Goal: Information Seeking & Learning: Check status

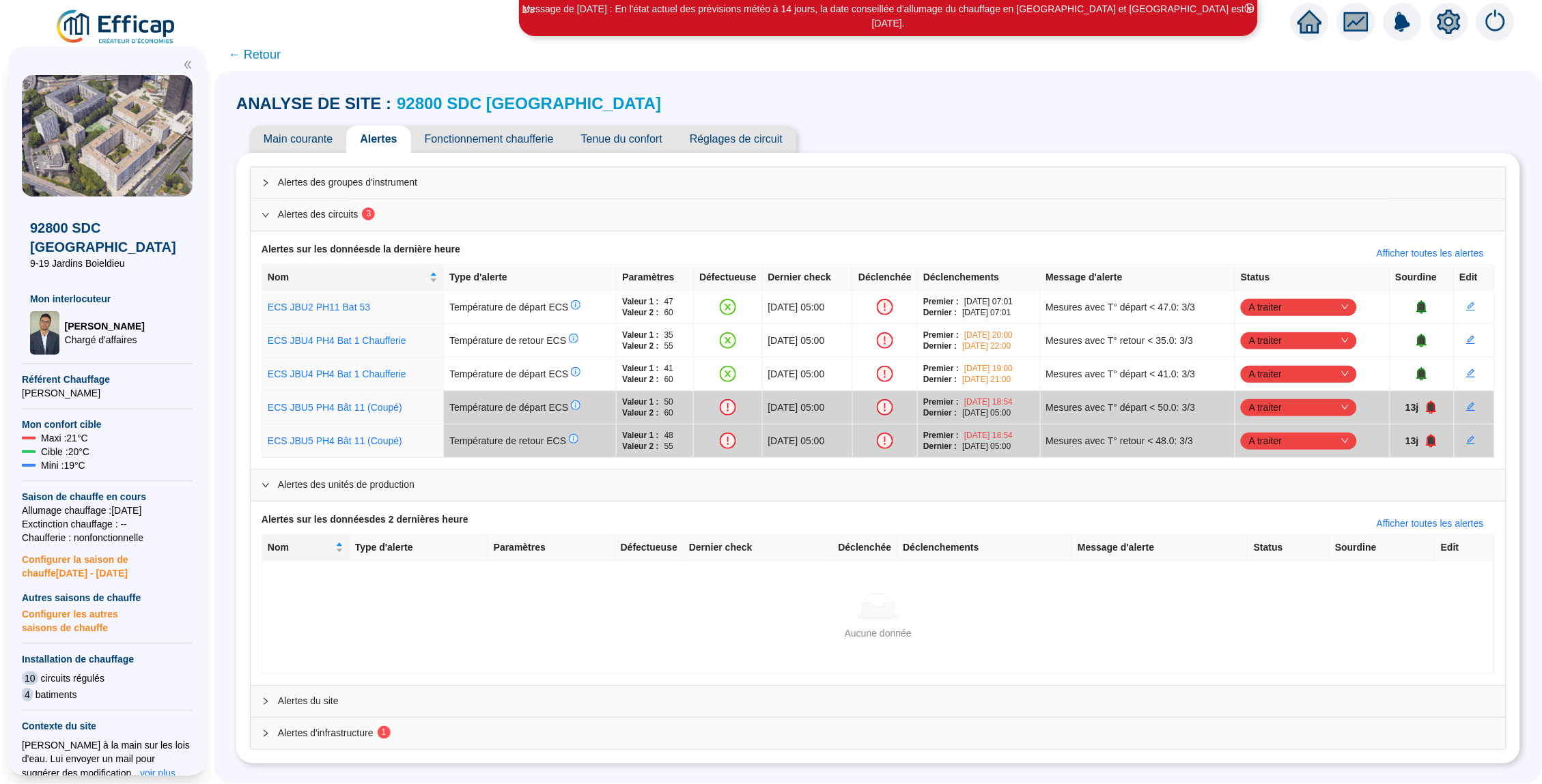
click at [290, 130] on span "Main courante" at bounding box center [297, 139] width 96 height 27
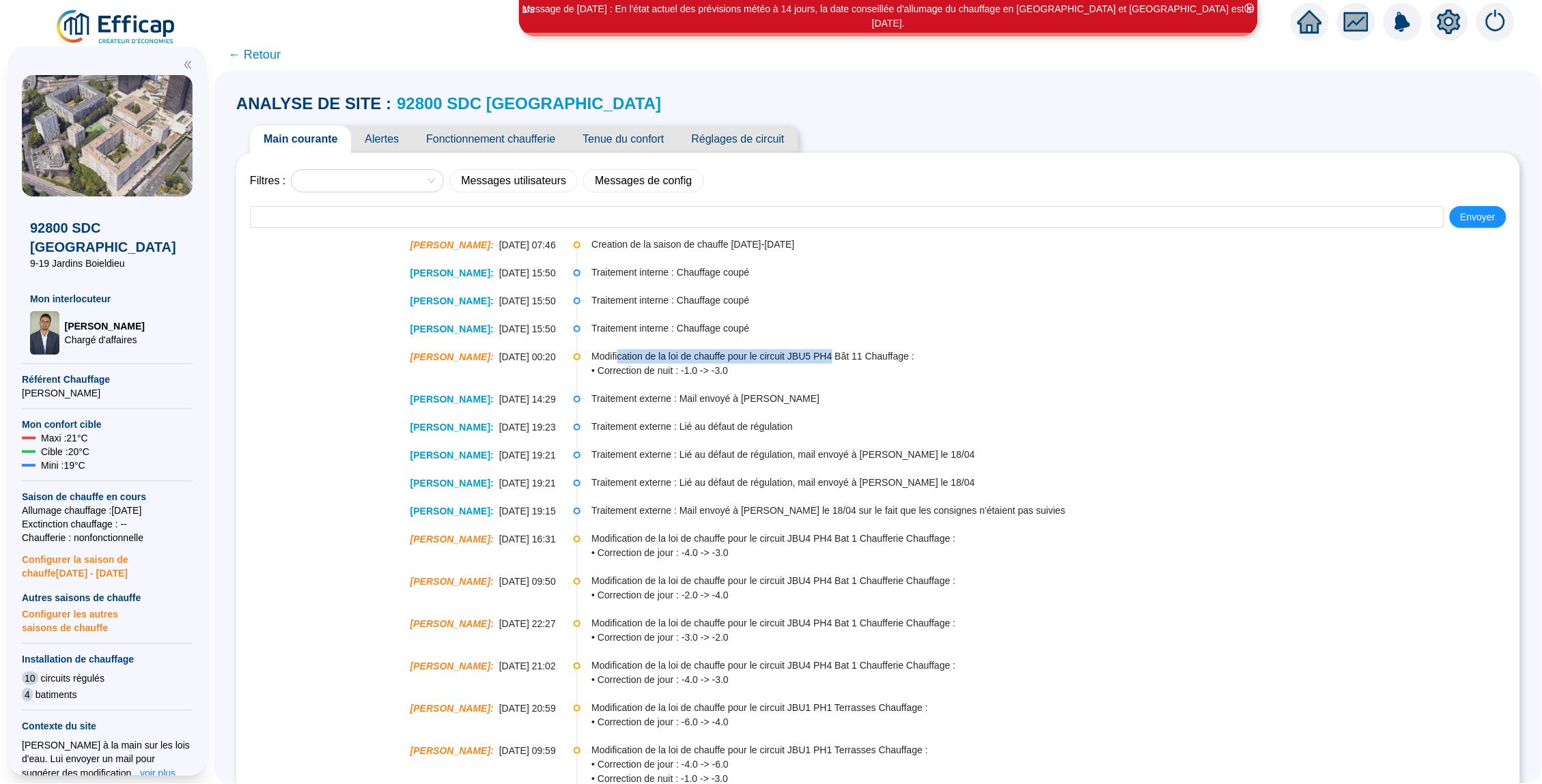
drag, startPoint x: 620, startPoint y: 350, endPoint x: 849, endPoint y: 350, distance: 229.0
click at [849, 350] on span "Modification de la loi de chauffe pour le circuit JBU5 PH4 Bât 11 Chauffage :" at bounding box center [1055, 357] width 927 height 14
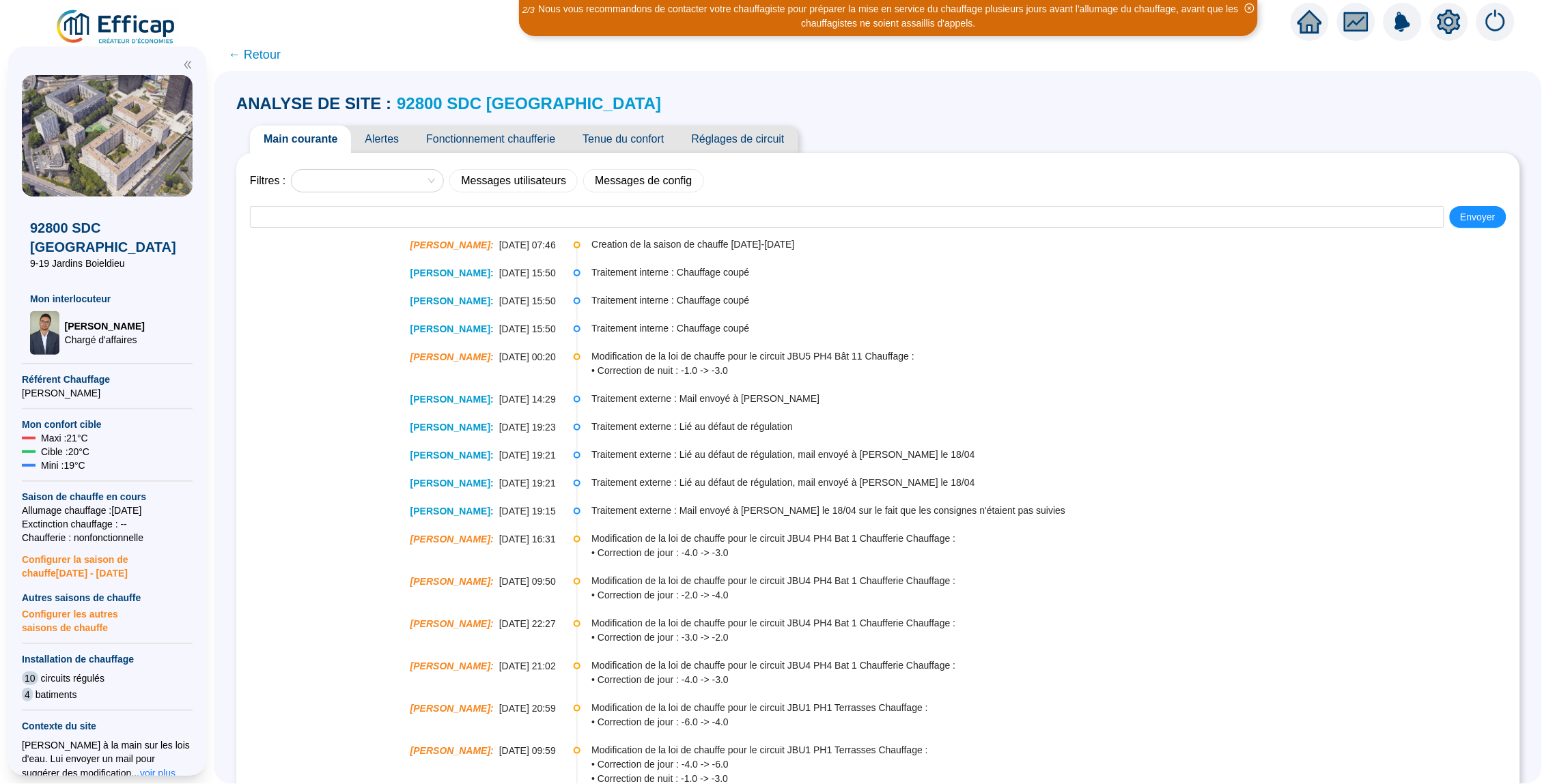
click at [767, 364] on span "• Correction de nuit : -1.0 -> -3.0" at bounding box center [1055, 371] width 927 height 14
drag, startPoint x: 611, startPoint y: 242, endPoint x: 773, endPoint y: 247, distance: 162.1
click at [773, 247] on span "Creation de la saison de chauffe [DATE]-[DATE]" at bounding box center [1055, 245] width 927 height 14
click at [258, 57] on span "← Retour" at bounding box center [254, 54] width 53 height 19
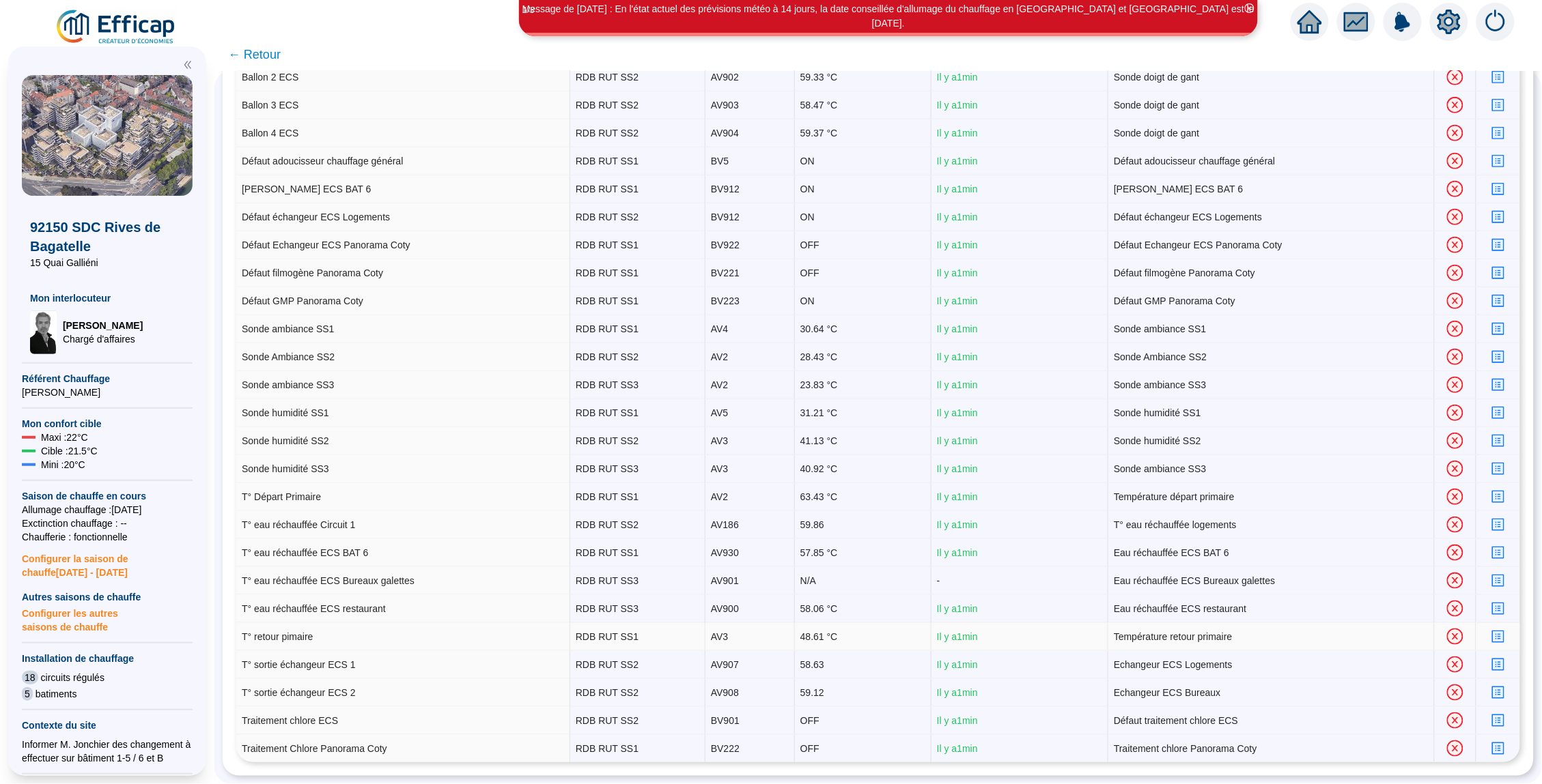
scroll to position [253, 0]
click at [1497, 584] on icon "profile" at bounding box center [1497, 580] width 10 height 10
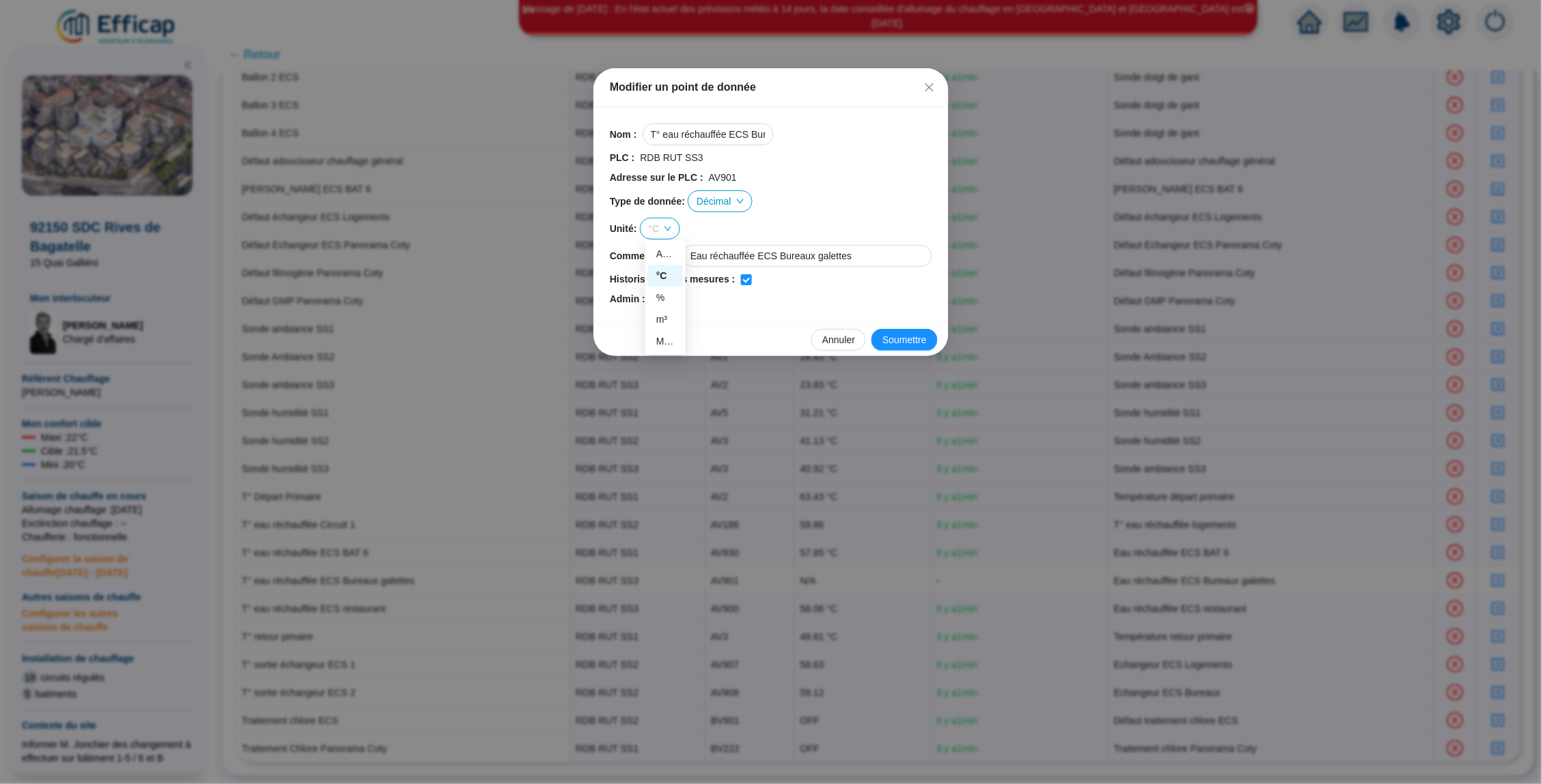
click at [667, 219] on span "°C" at bounding box center [661, 228] width 23 height 21
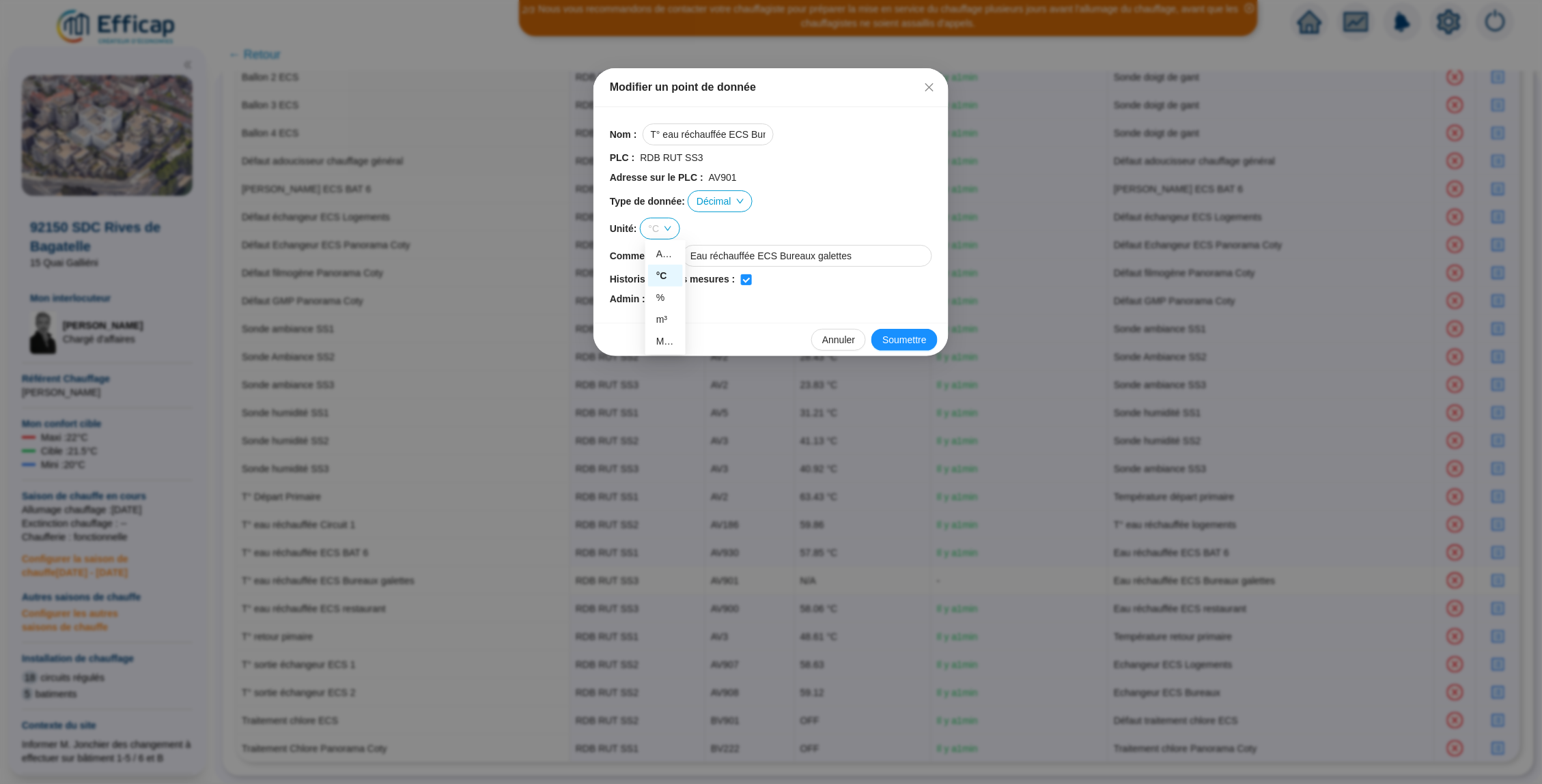
click at [667, 270] on div "°C" at bounding box center [665, 276] width 19 height 14
click at [840, 225] on div "Unité : °C" at bounding box center [770, 229] width 322 height 22
click at [904, 339] on span "Soumettre" at bounding box center [904, 340] width 44 height 14
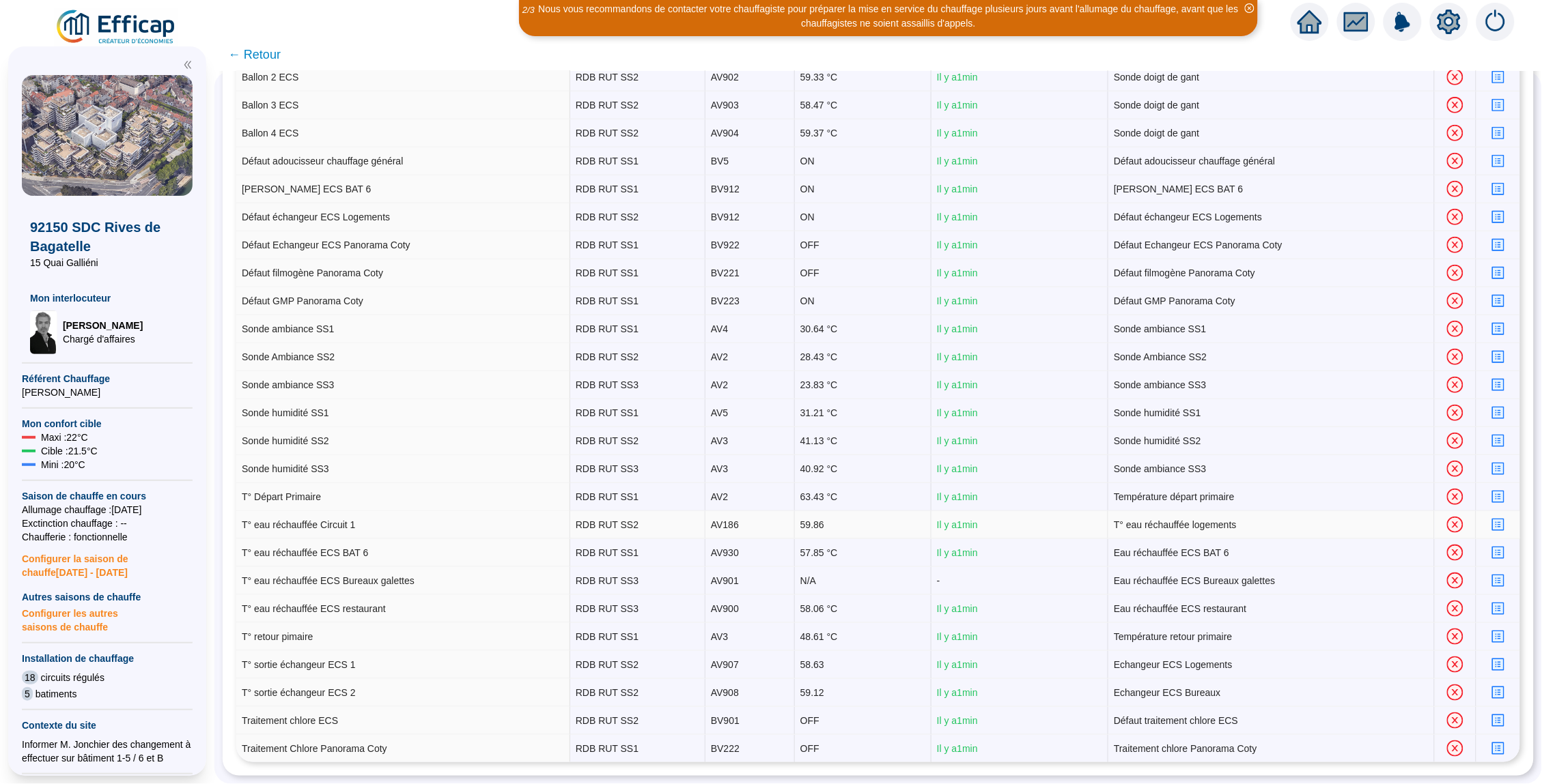
scroll to position [253, 0]
click at [1497, 663] on icon "profile" at bounding box center [1497, 665] width 10 height 10
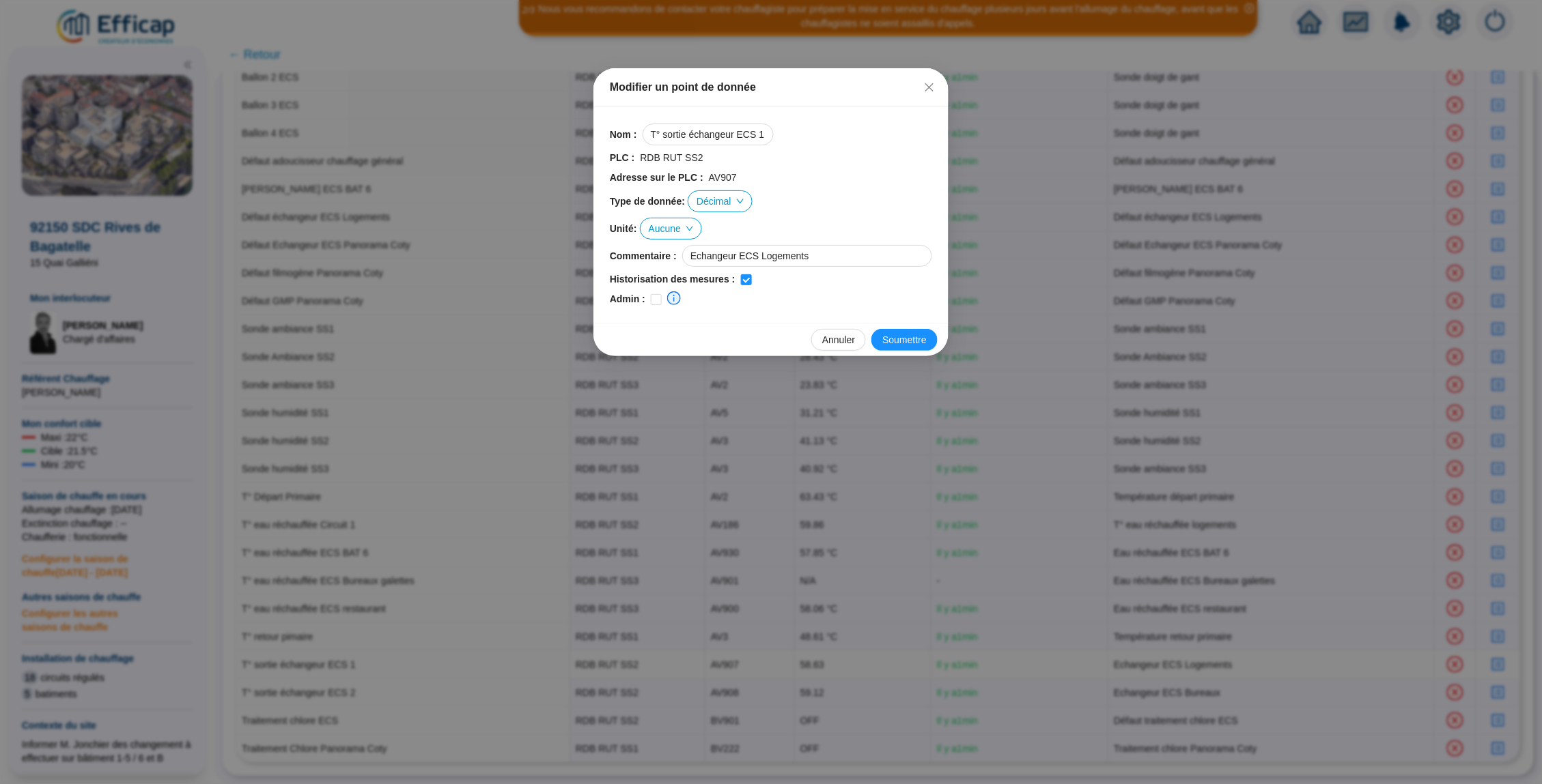
click at [690, 225] on span "Aucune" at bounding box center [670, 228] width 44 height 21
click at [675, 275] on div "°C" at bounding box center [677, 276] width 41 height 14
click at [912, 335] on span "Soumettre" at bounding box center [904, 340] width 44 height 14
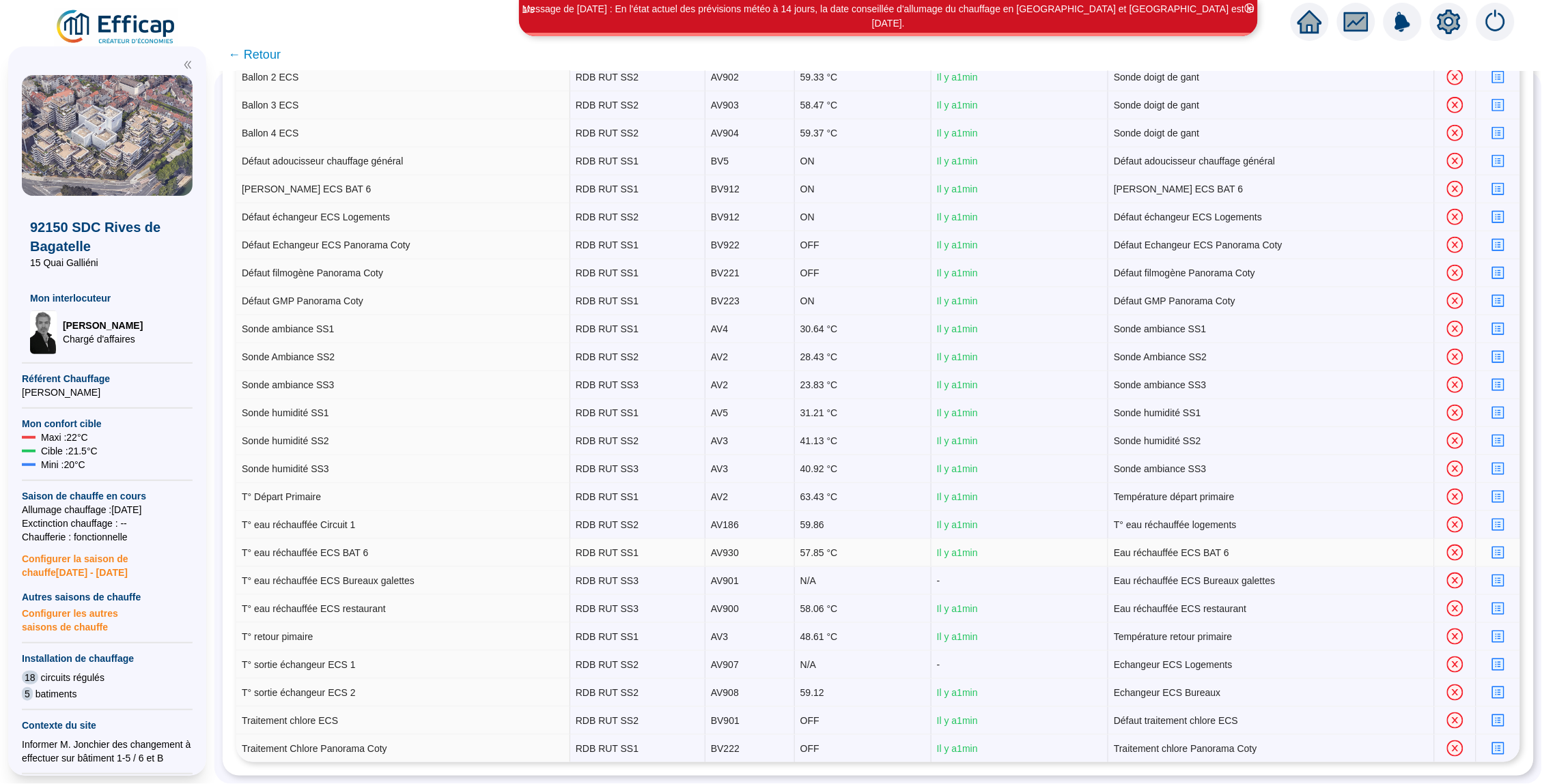
scroll to position [253, 0]
click at [827, 665] on td "N/A" at bounding box center [863, 665] width 136 height 28
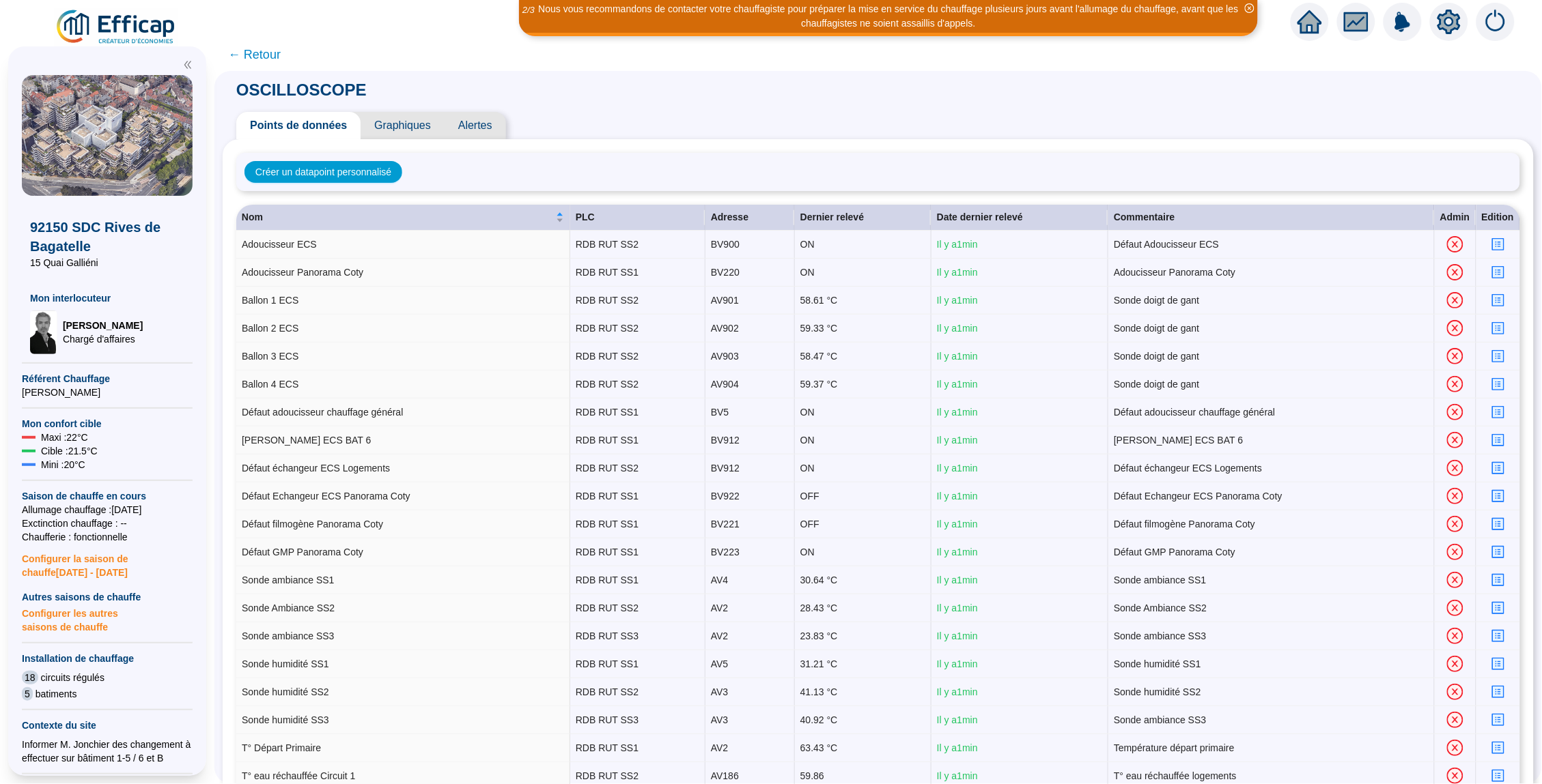
scroll to position [0, 0]
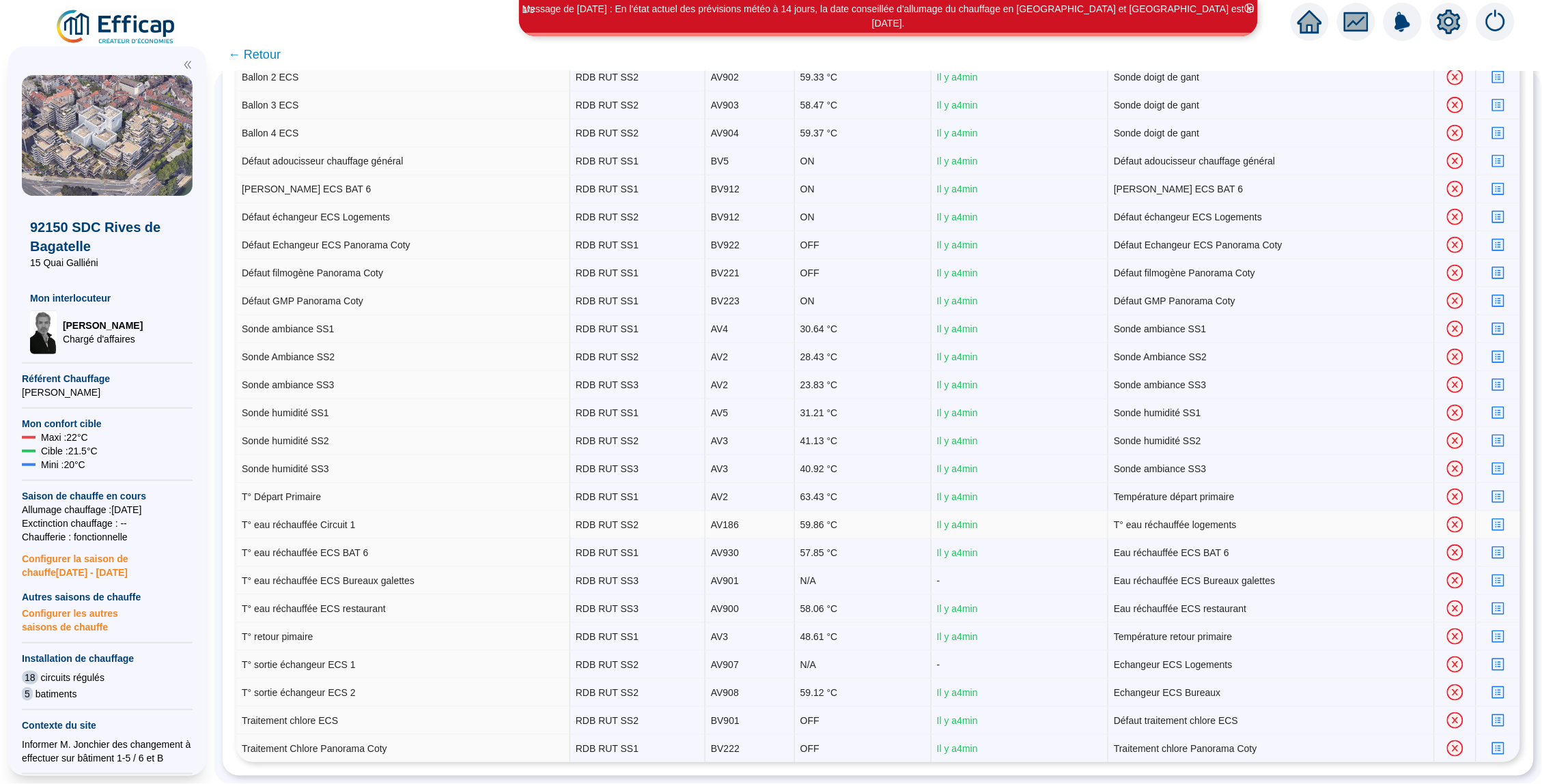
scroll to position [253, 0]
drag, startPoint x: 826, startPoint y: 584, endPoint x: 786, endPoint y: 584, distance: 40.0
click at [786, 584] on tr "T° eau réchauffée ECS Bureaux galettes RDB RUT SS3 AV901 N/A - Eau réchauffée E…" at bounding box center [878, 580] width 1284 height 28
click at [820, 584] on td "N/A" at bounding box center [863, 580] width 136 height 28
drag, startPoint x: 816, startPoint y: 579, endPoint x: 797, endPoint y: 580, distance: 19.0
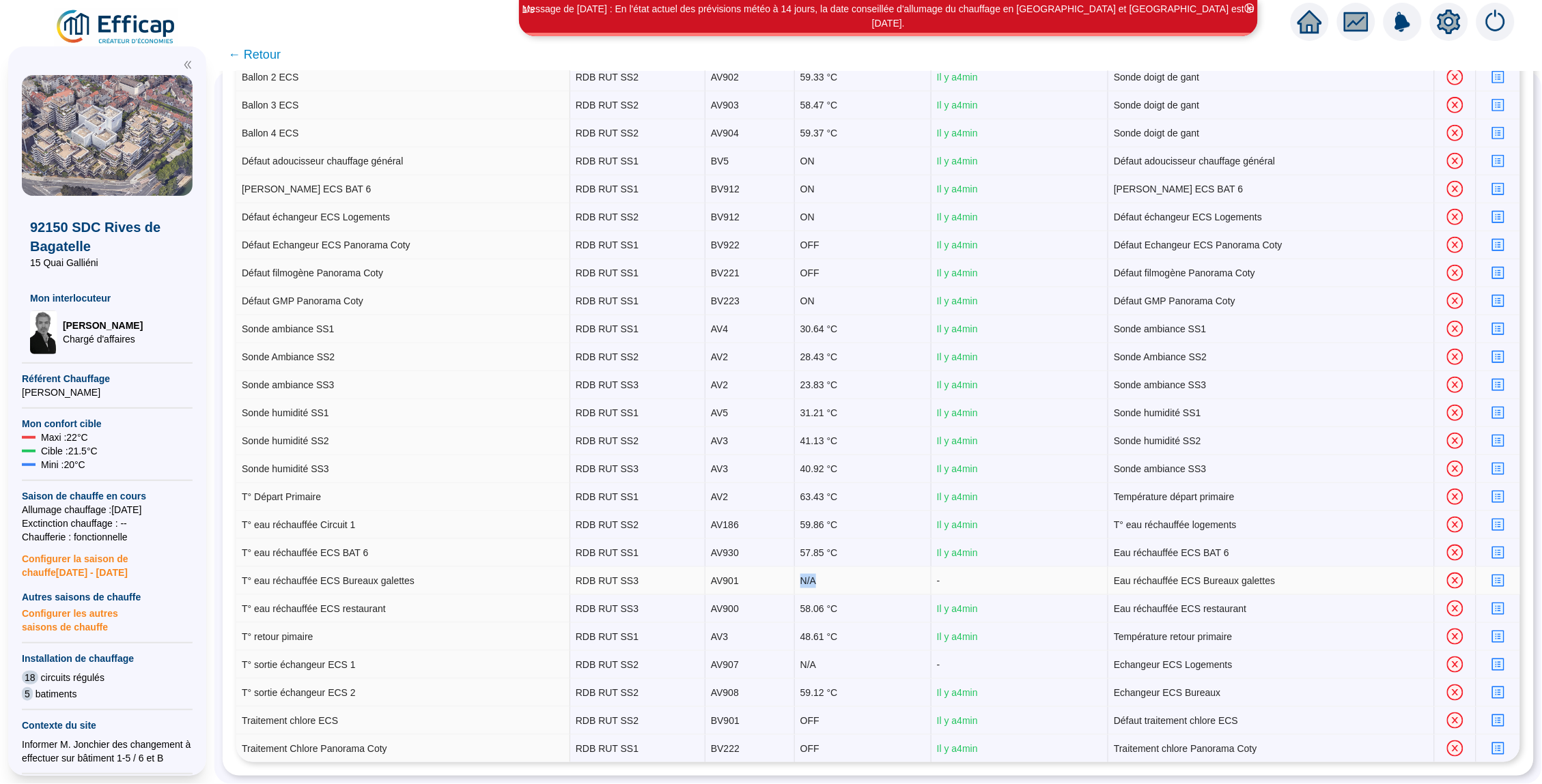
click at [797, 580] on td "N/A" at bounding box center [863, 580] width 136 height 28
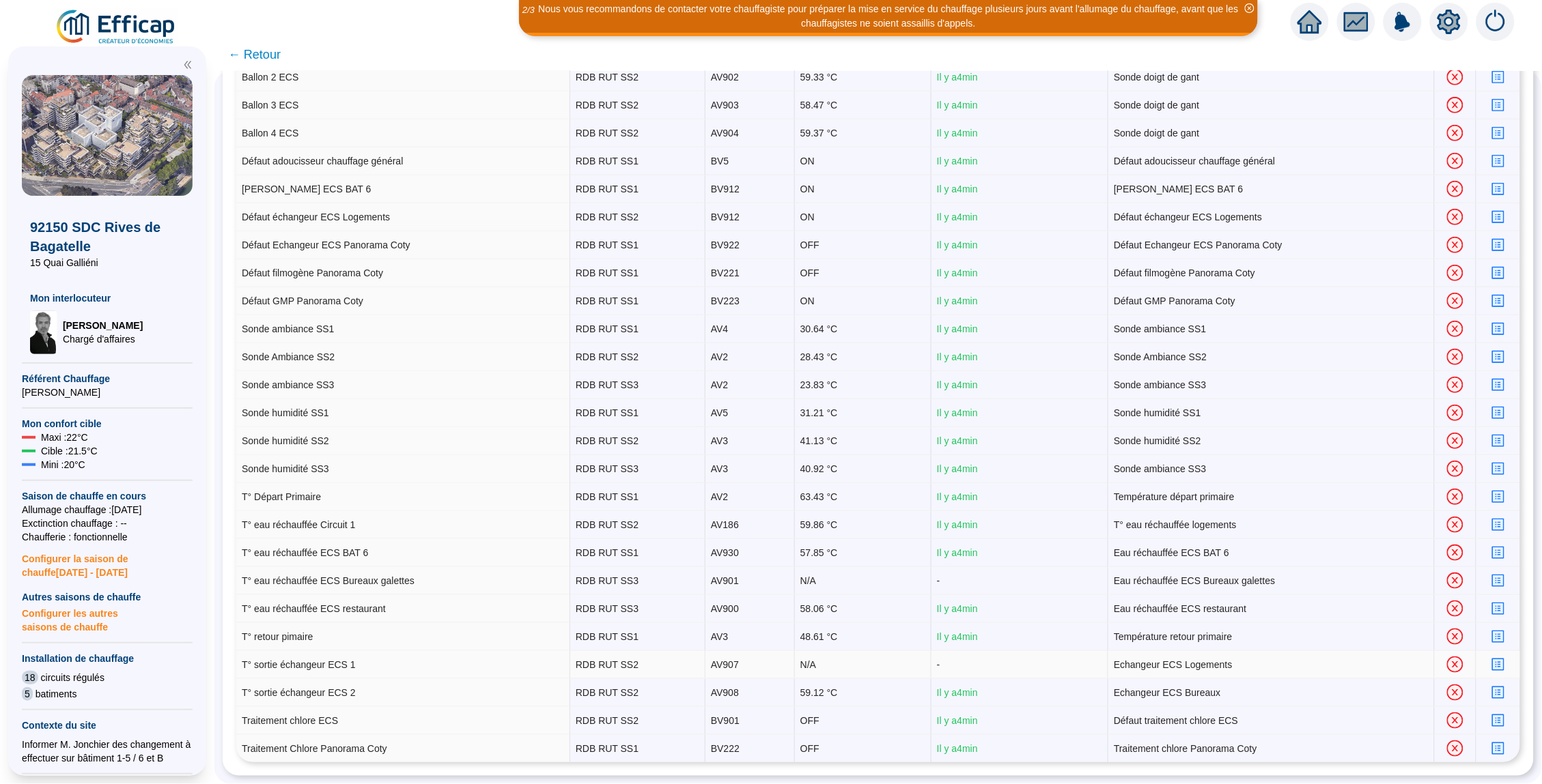
click at [819, 665] on td "N/A" at bounding box center [863, 665] width 136 height 28
click at [1310, 24] on icon "home" at bounding box center [1310, 22] width 24 height 23
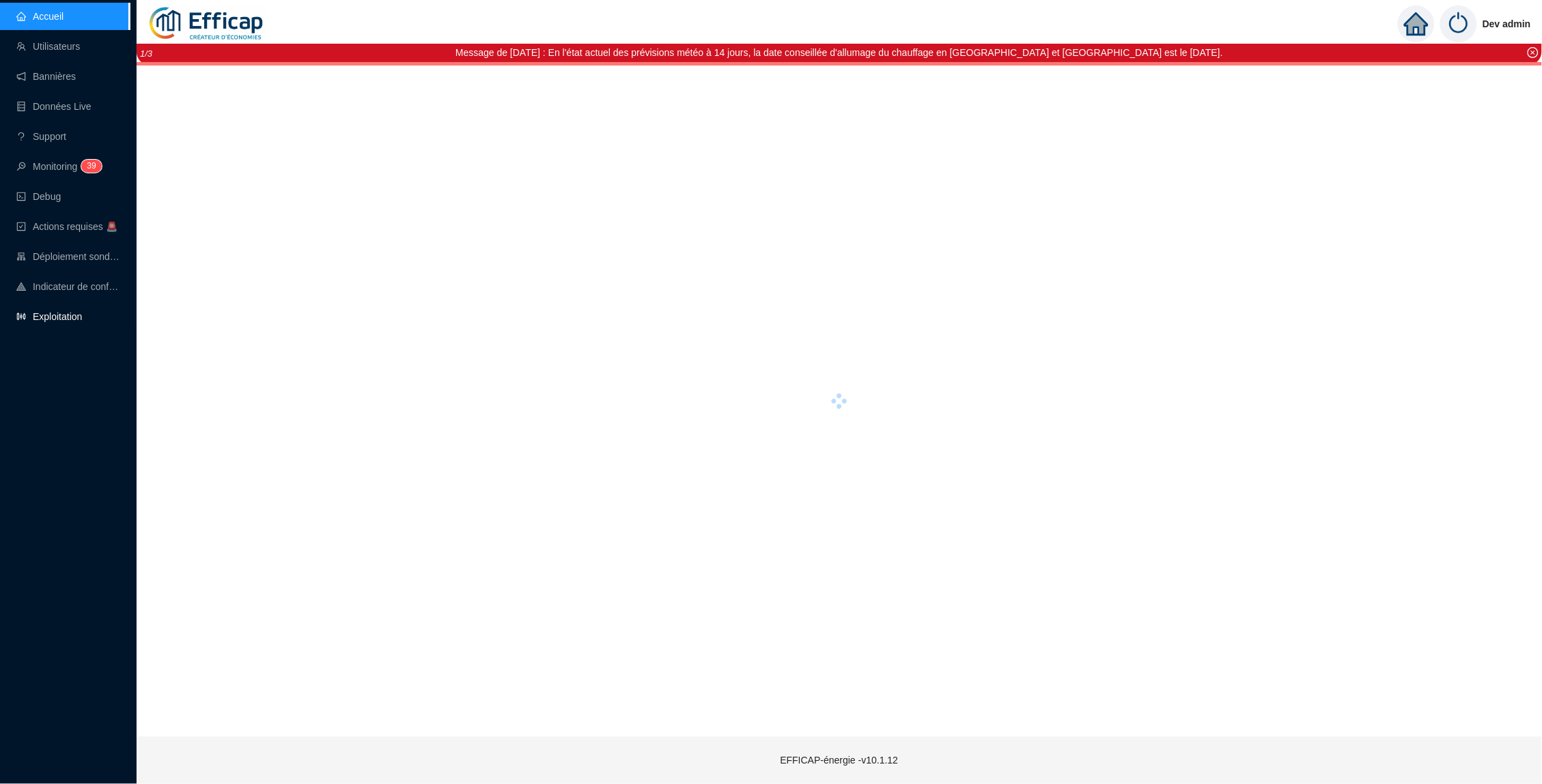
click at [20, 322] on link "Exploitation" at bounding box center [48, 317] width 66 height 11
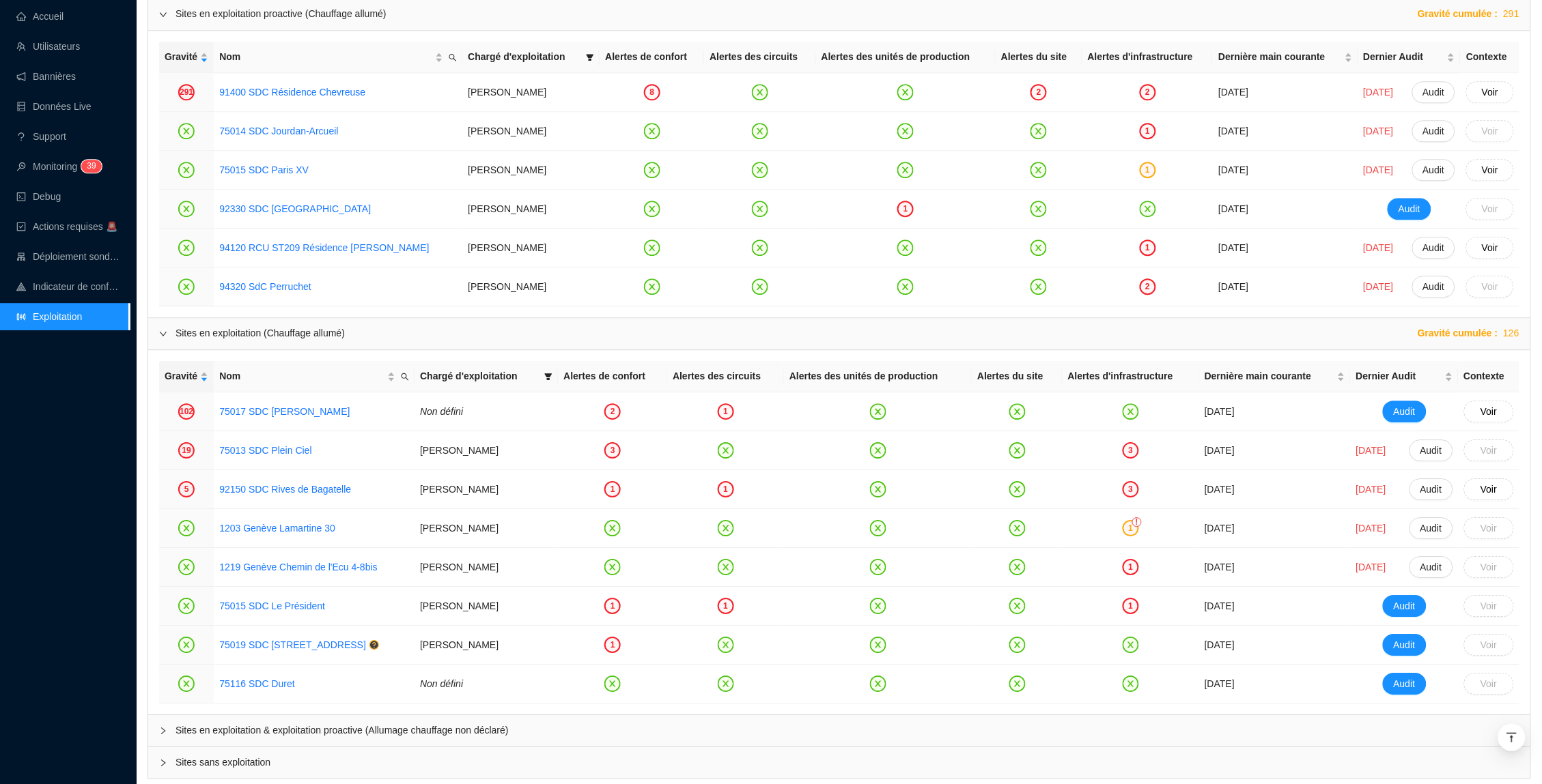
scroll to position [1242, 0]
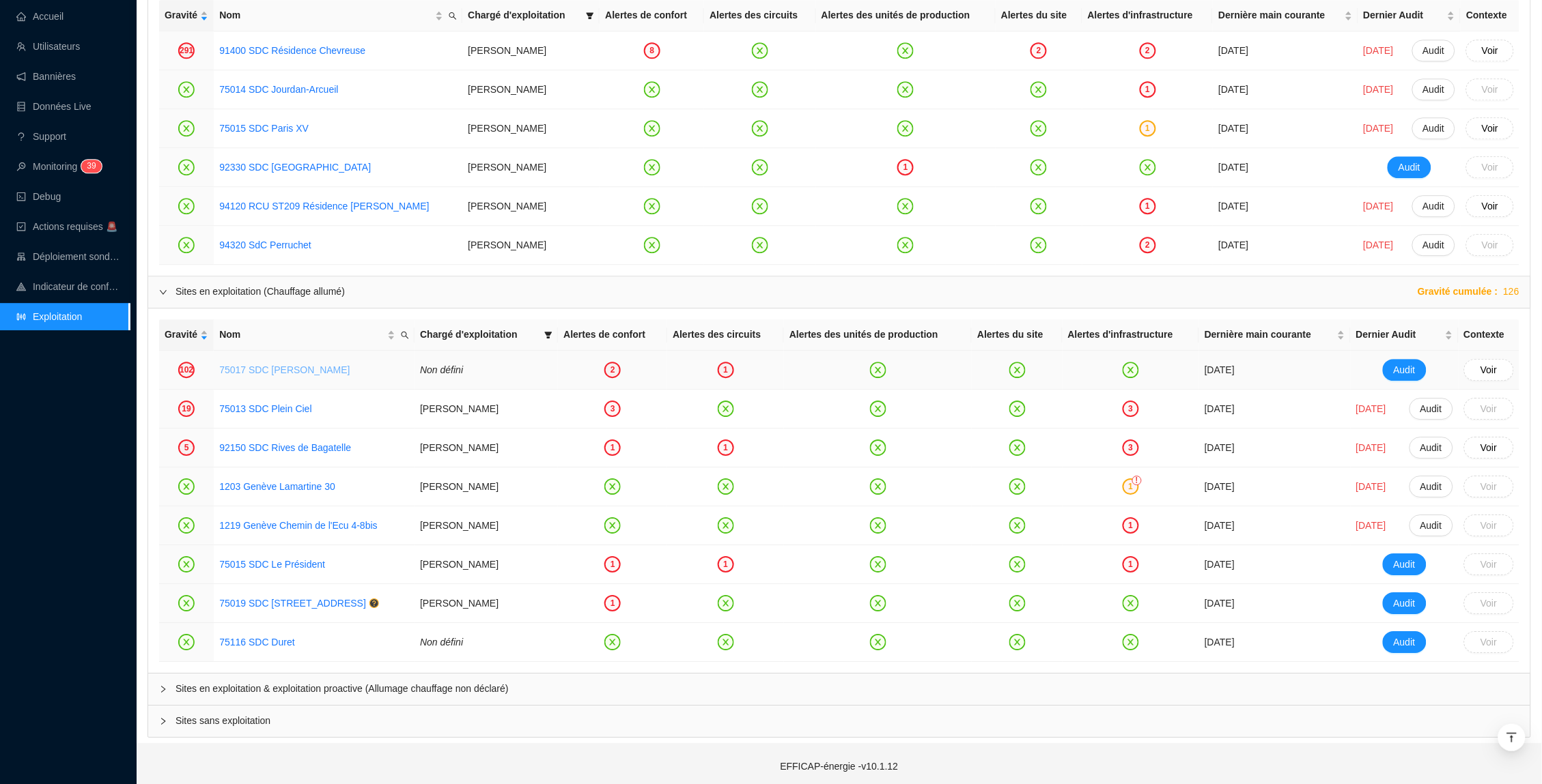
click at [283, 373] on link "75017 SDC Theodore Banville" at bounding box center [284, 370] width 130 height 11
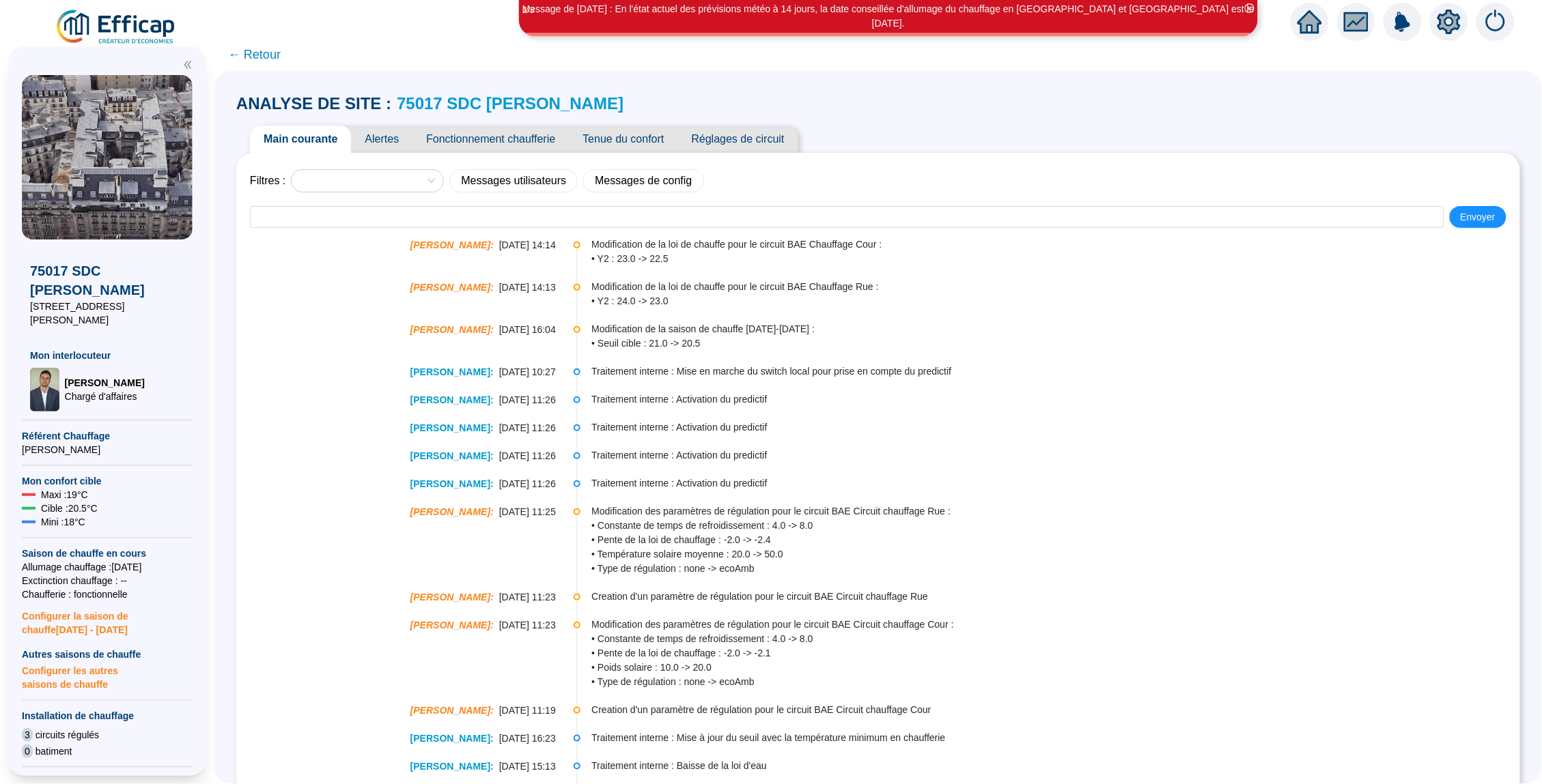
click at [392, 135] on span "Alertes" at bounding box center [381, 139] width 61 height 27
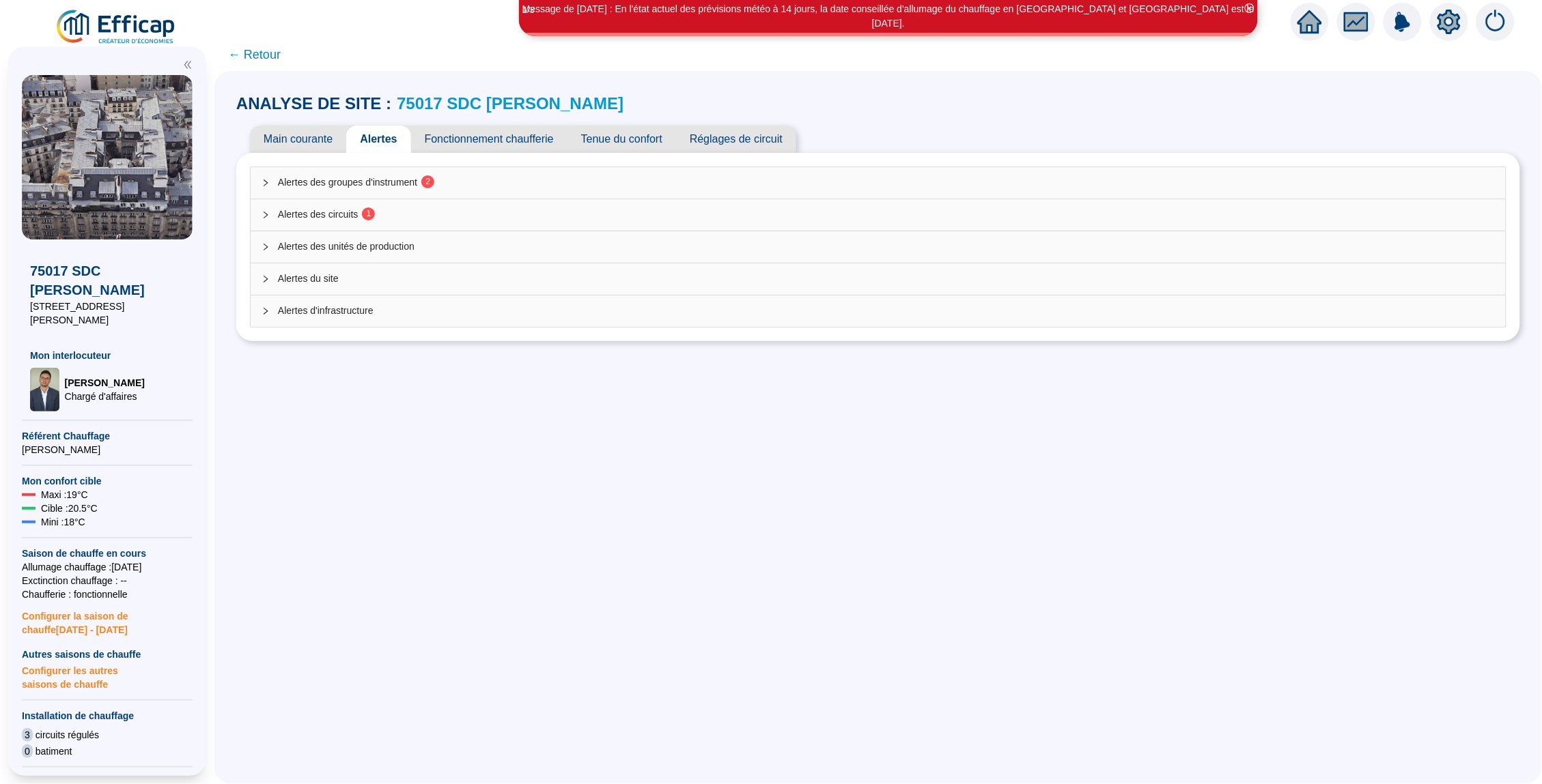
click at [469, 194] on div "Alertes des groupes d'instrument 2" at bounding box center [878, 182] width 1255 height 31
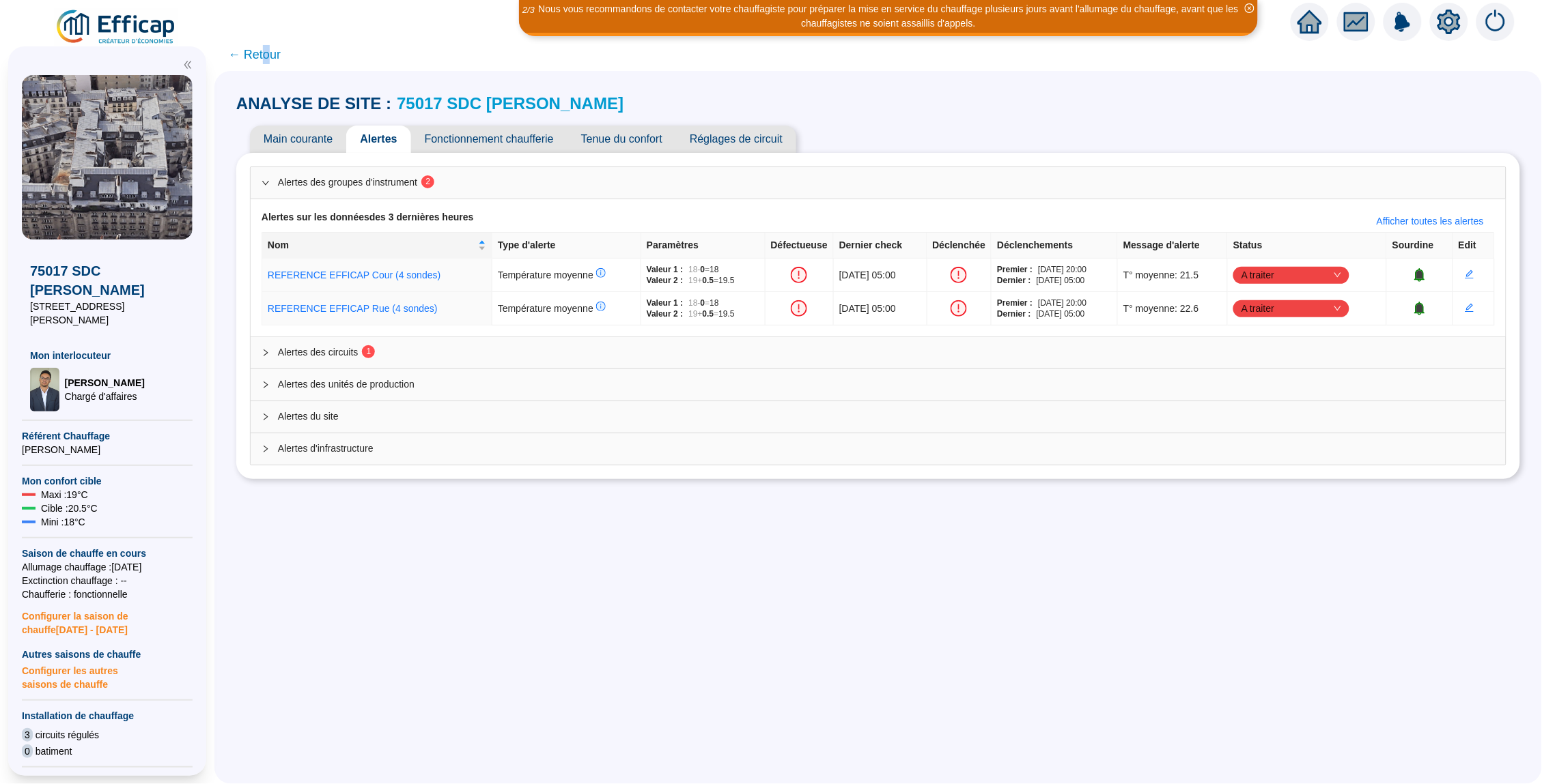
click at [265, 54] on span "← Retour" at bounding box center [254, 54] width 53 height 19
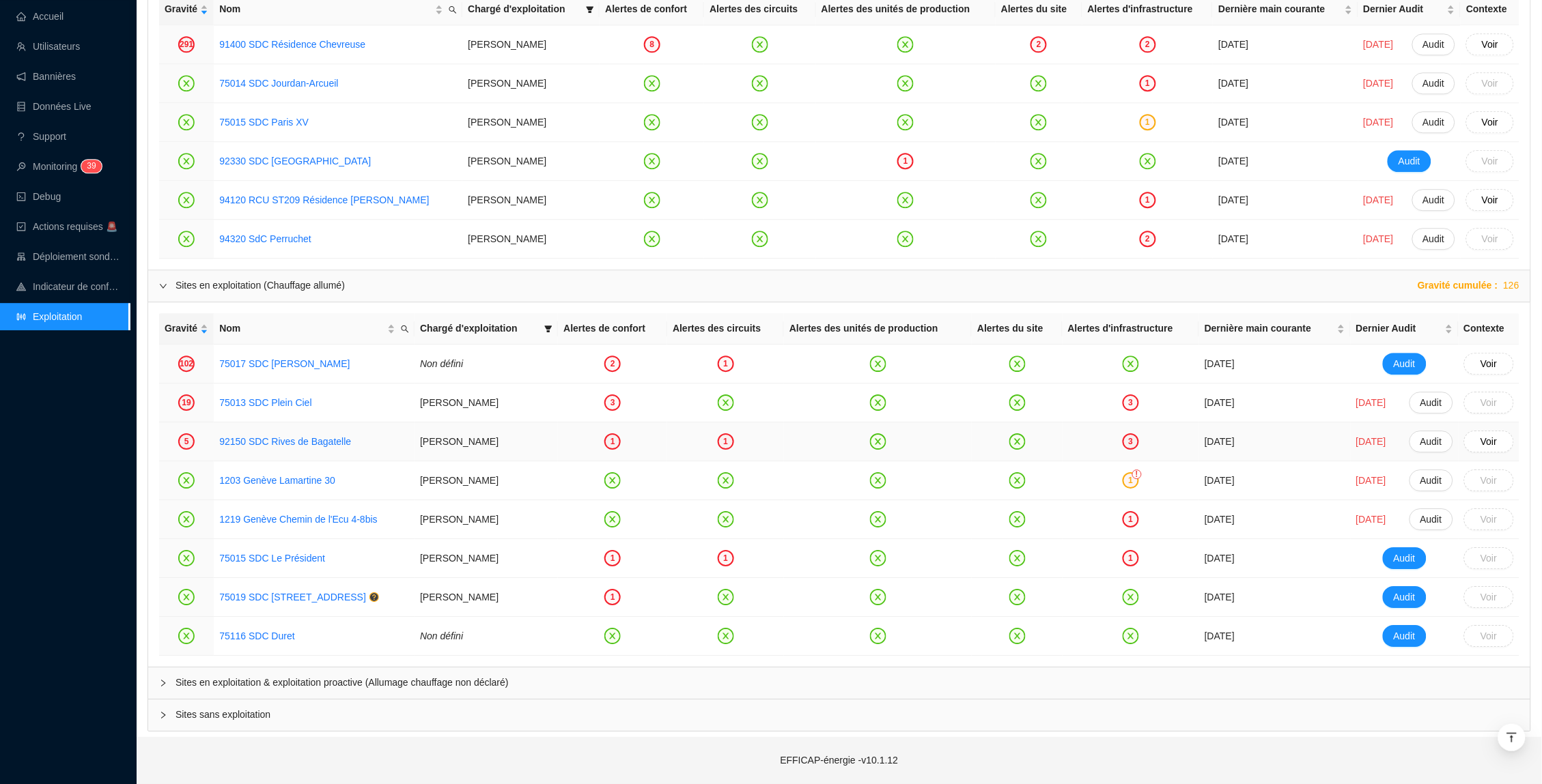
scroll to position [1250, 0]
click at [271, 398] on link "75013 SDC Plein Ciel" at bounding box center [265, 403] width 92 height 11
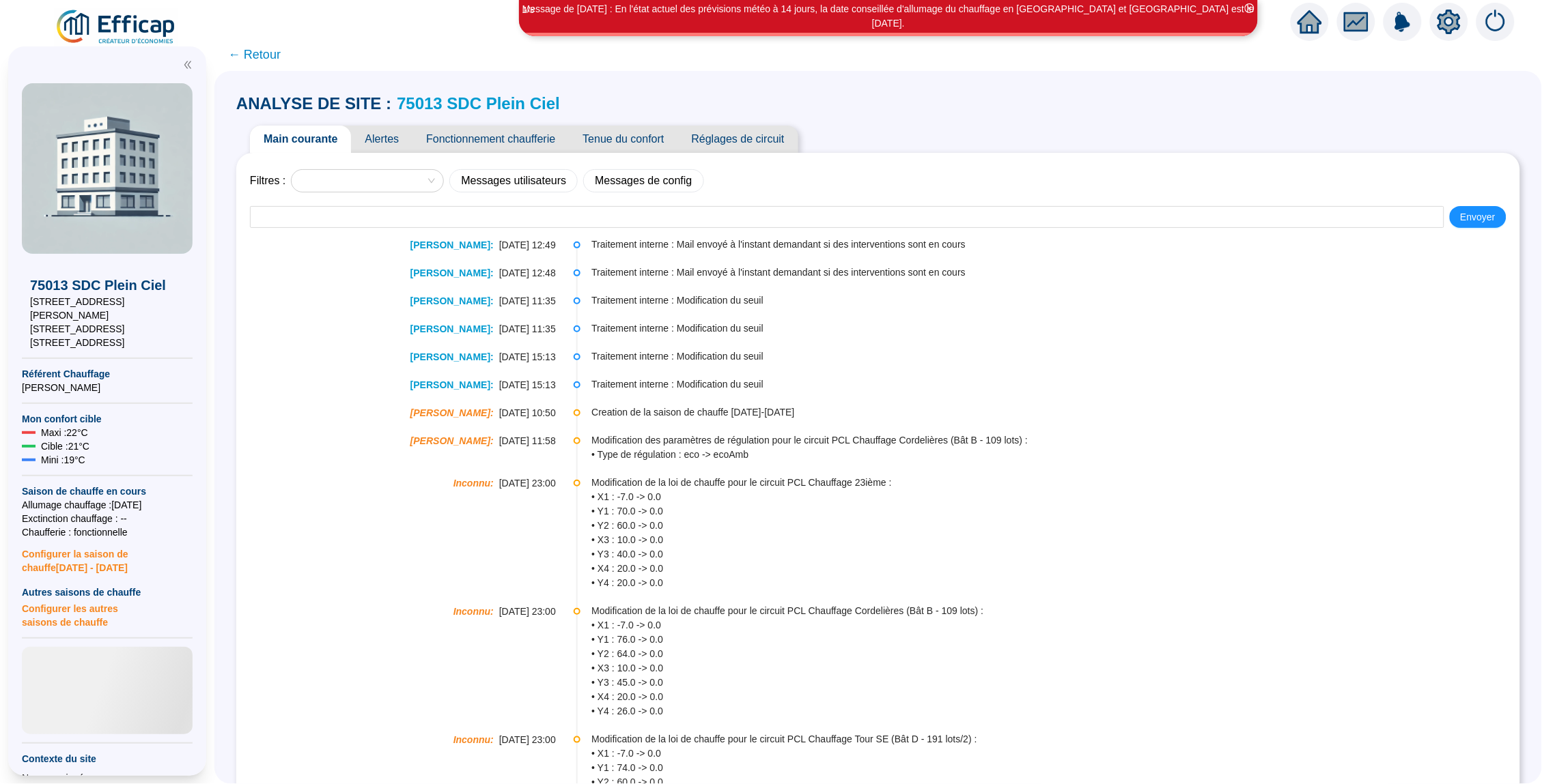
click at [467, 102] on link "75013 SDC Plein Ciel" at bounding box center [478, 103] width 163 height 19
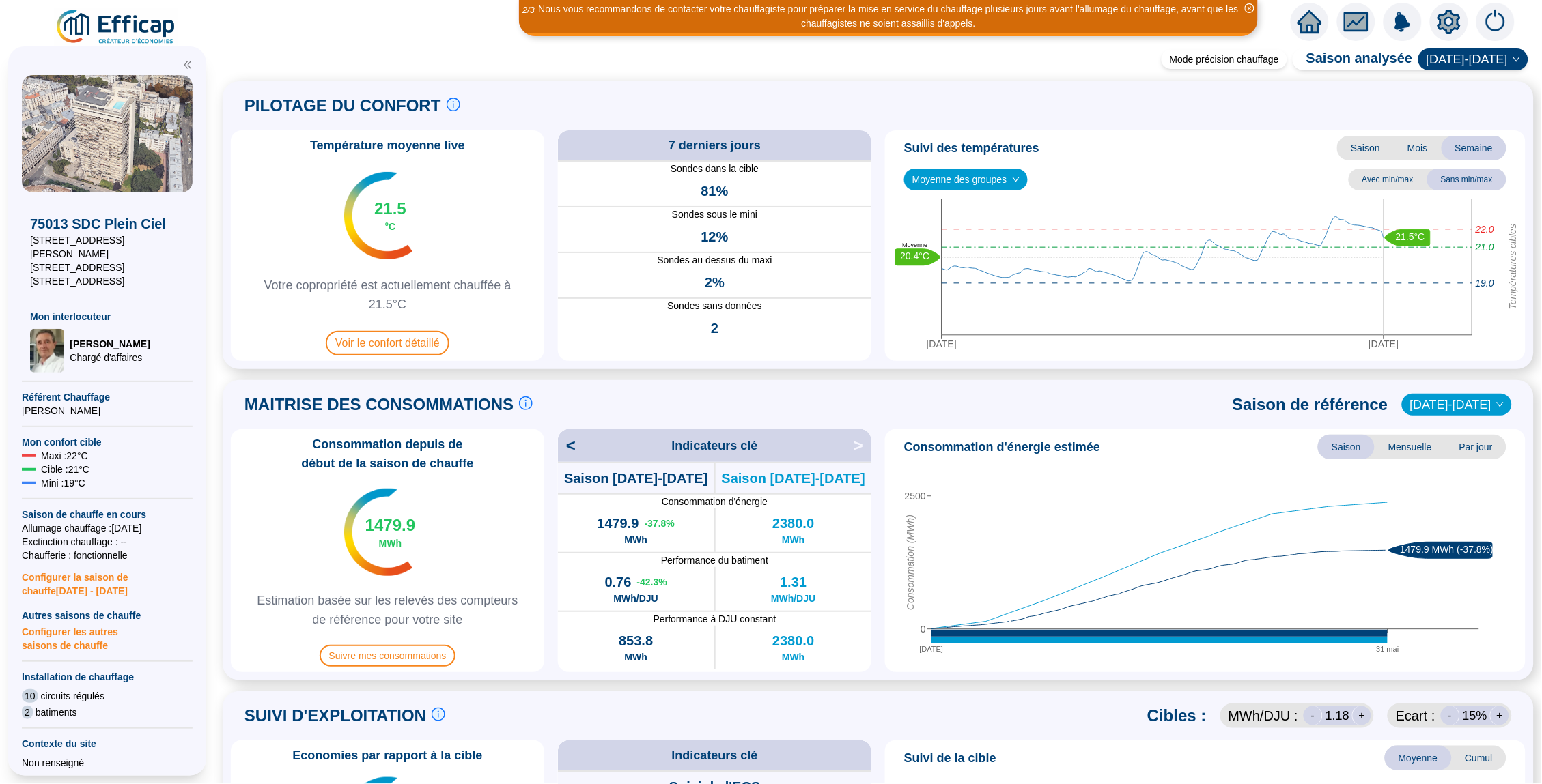
click at [1312, 27] on icon "home" at bounding box center [1310, 22] width 24 height 23
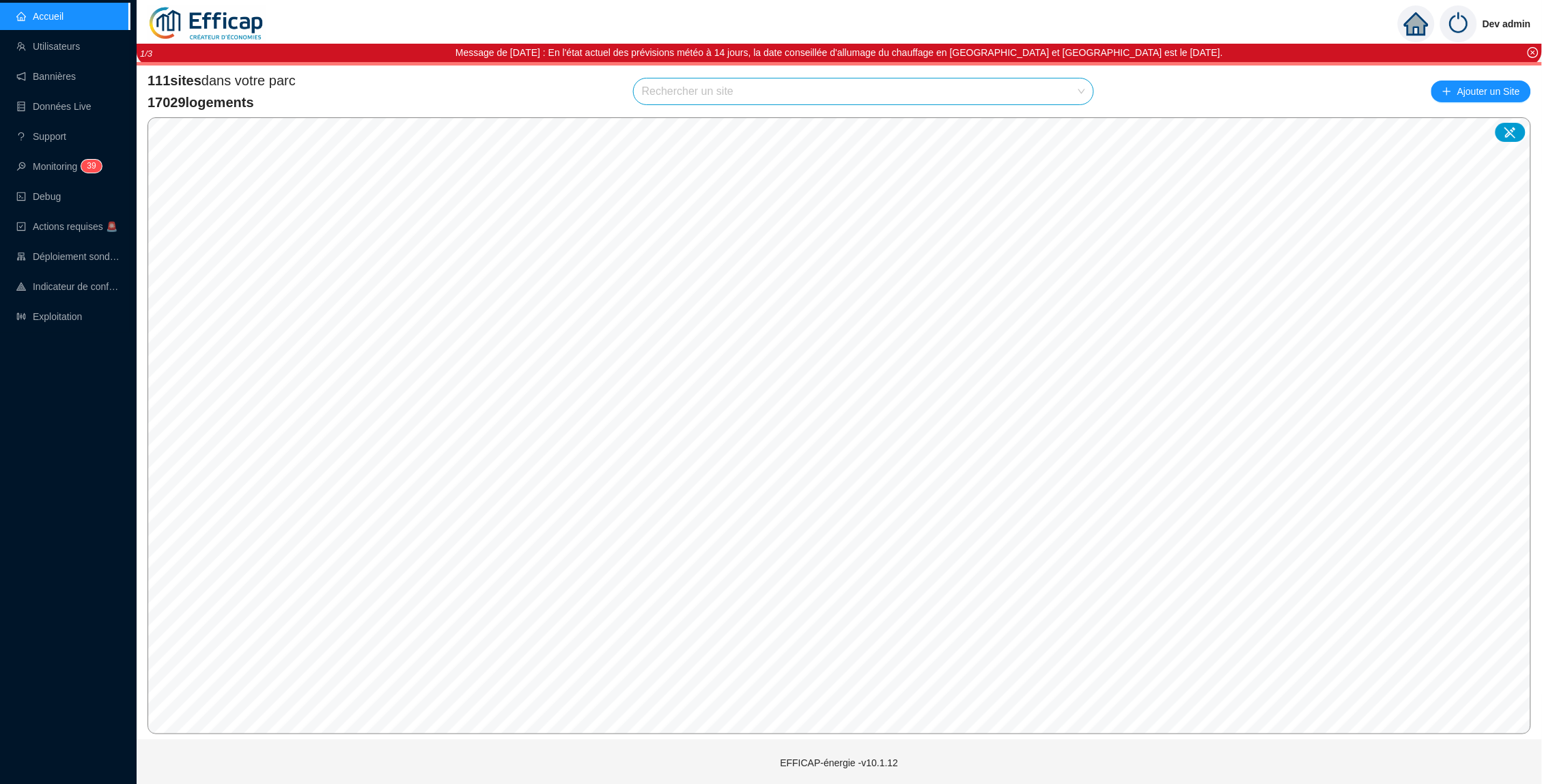
click at [739, 90] on input "search" at bounding box center [857, 91] width 431 height 26
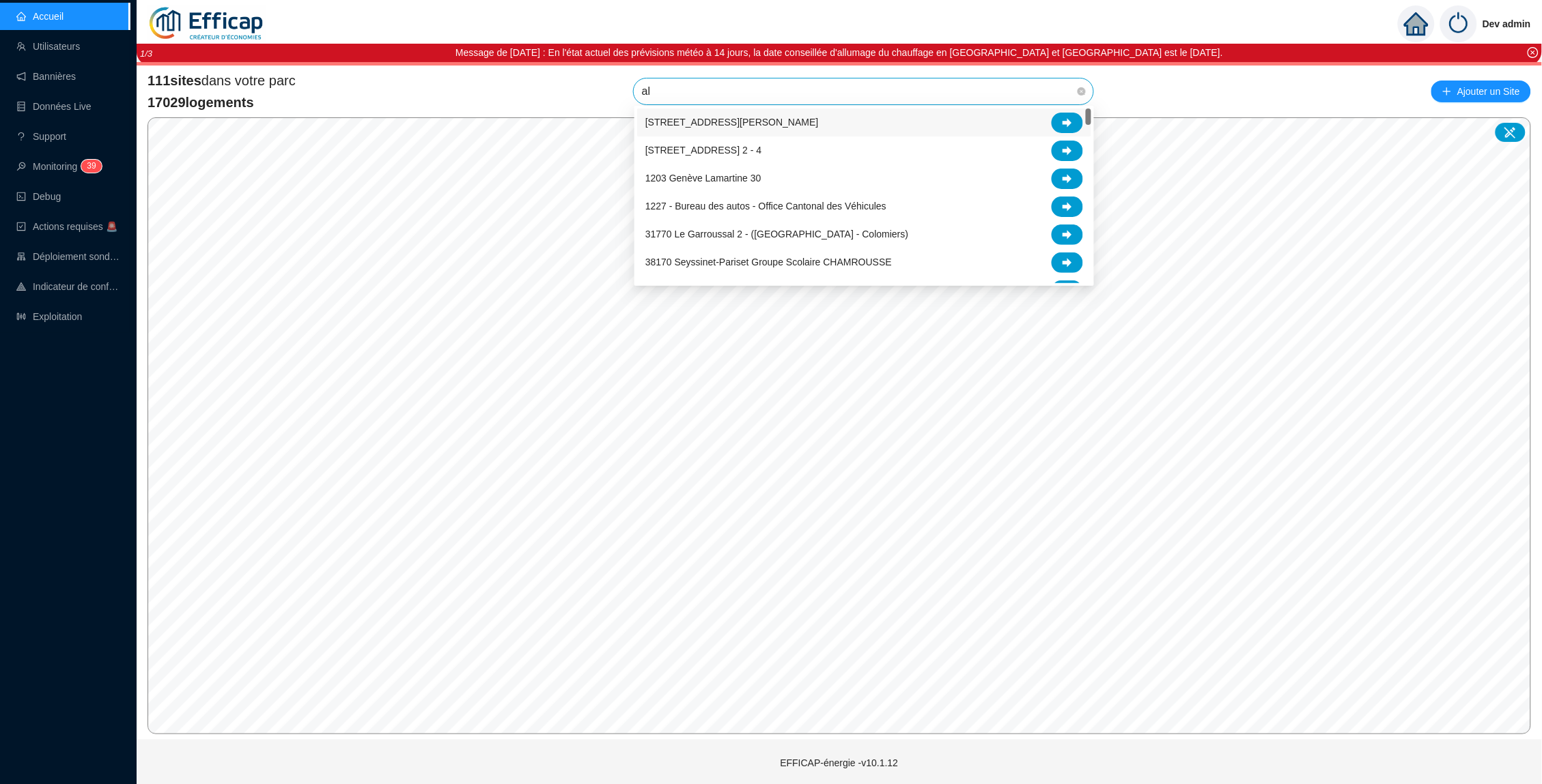
type input "alb"
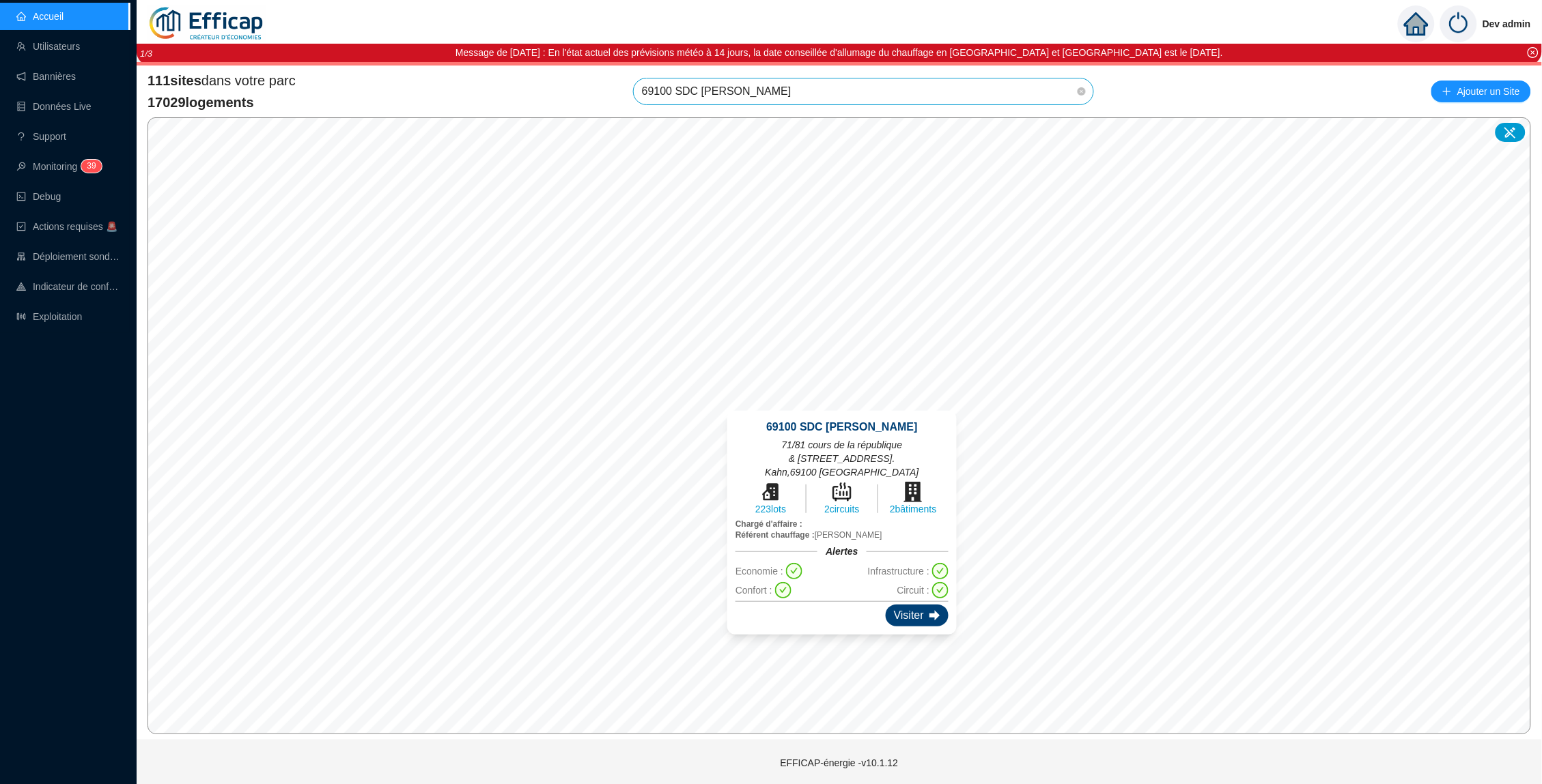
click at [925, 605] on div "Visiter" at bounding box center [917, 615] width 63 height 22
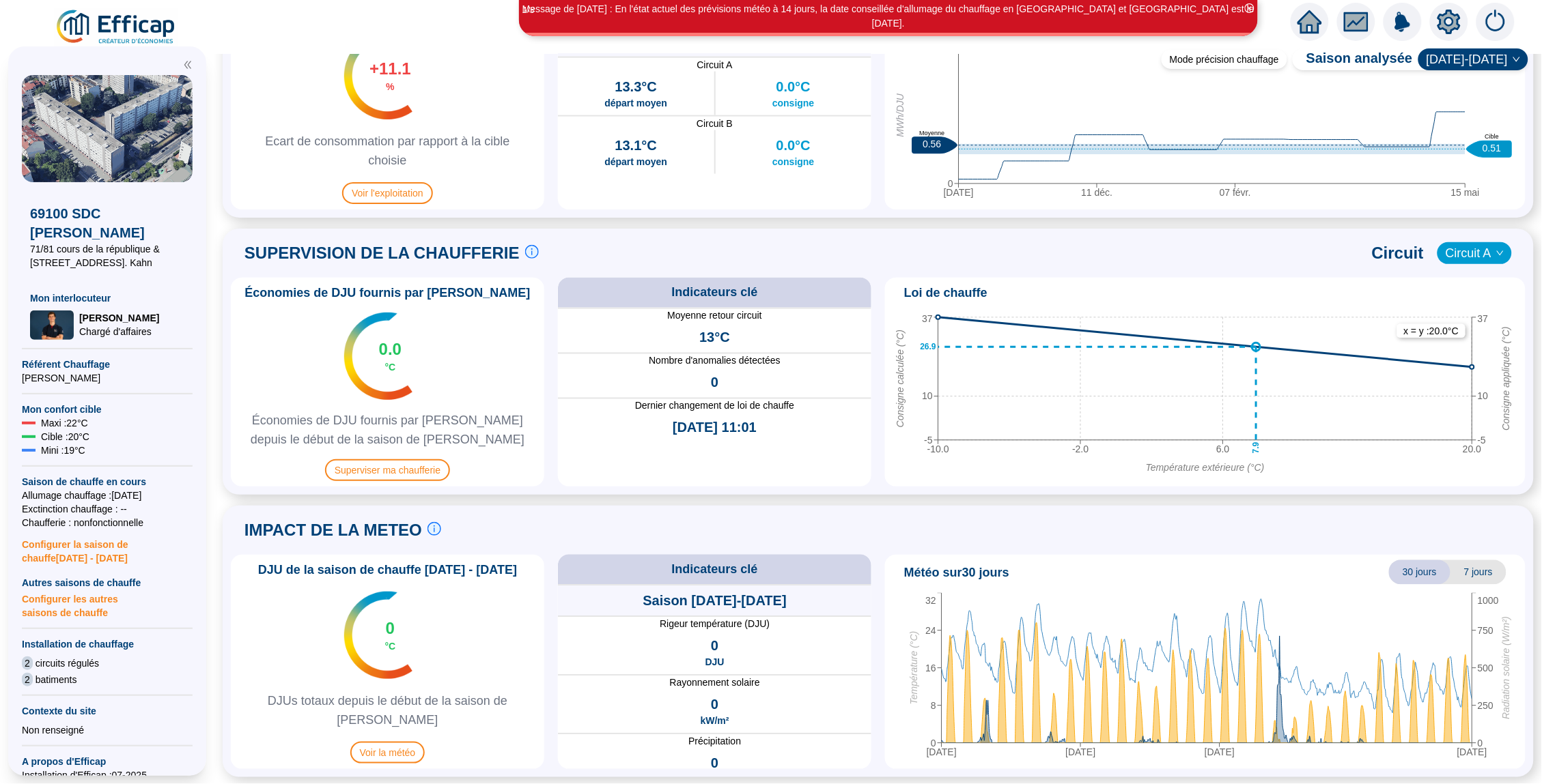
scroll to position [745, 0]
click at [390, 471] on span "Superviser ma chaufferie" at bounding box center [387, 471] width 125 height 22
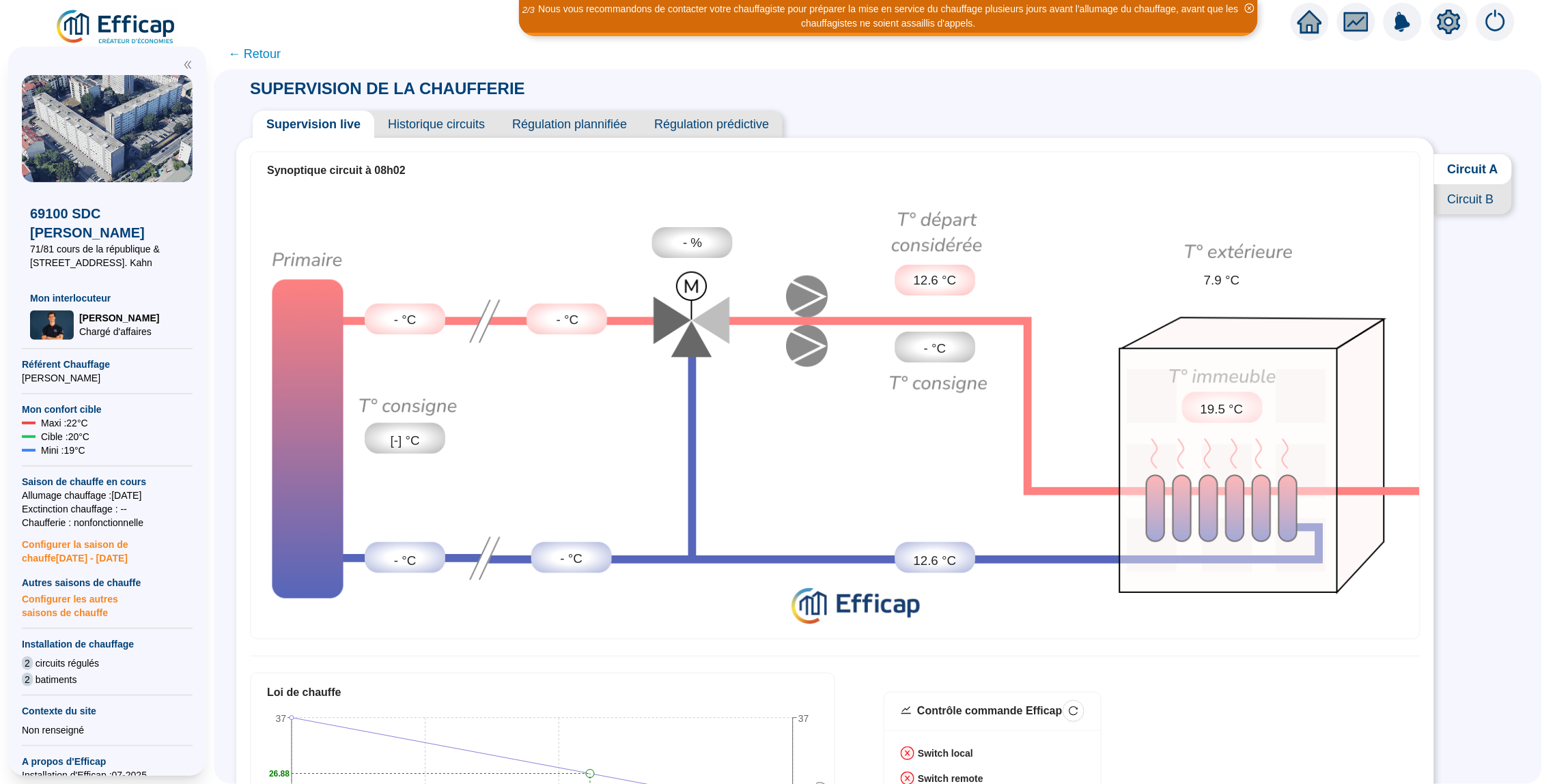
click at [410, 111] on span "Historique circuits" at bounding box center [436, 124] width 124 height 27
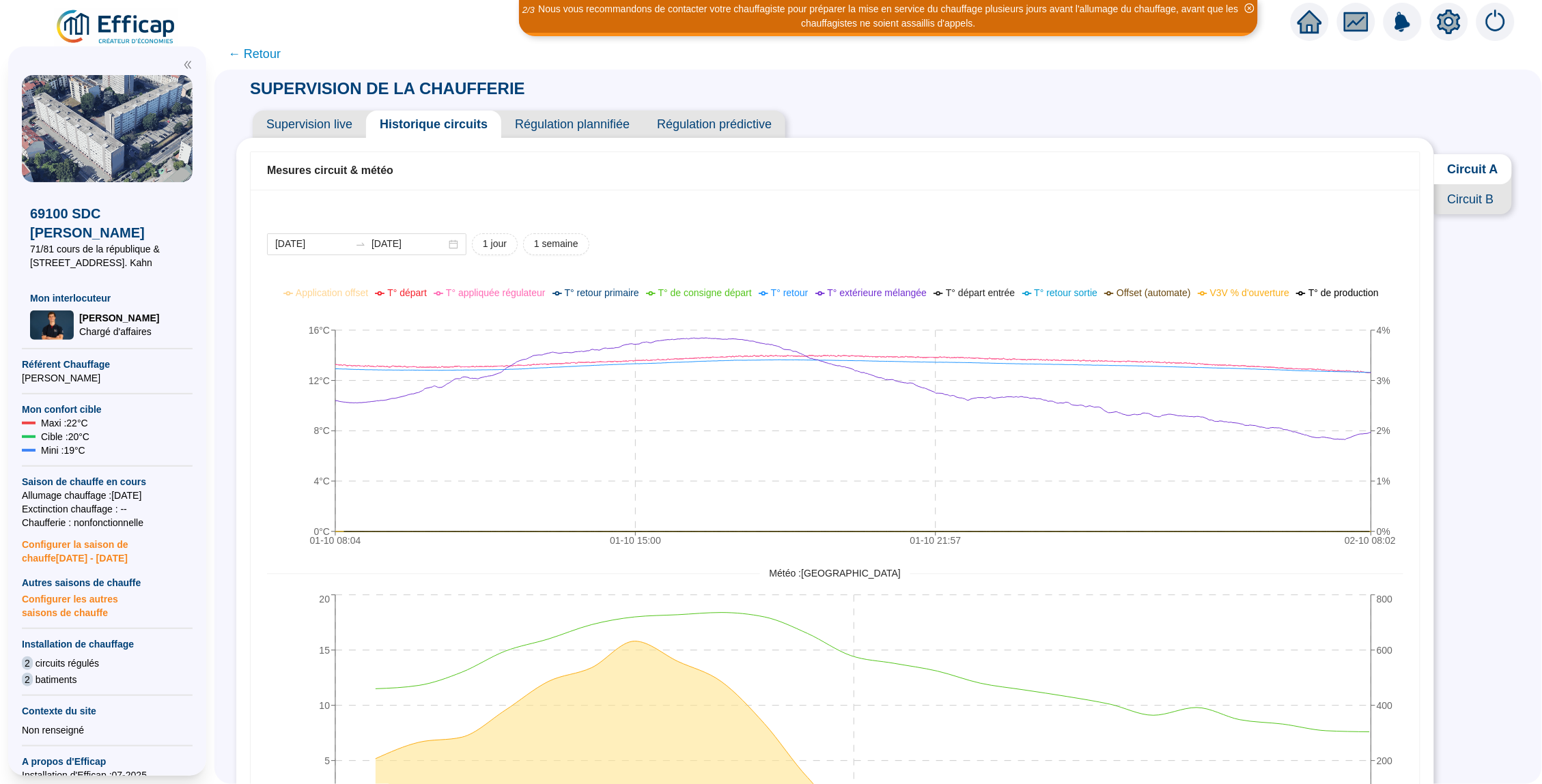
click at [254, 54] on span "← Retour" at bounding box center [254, 53] width 53 height 19
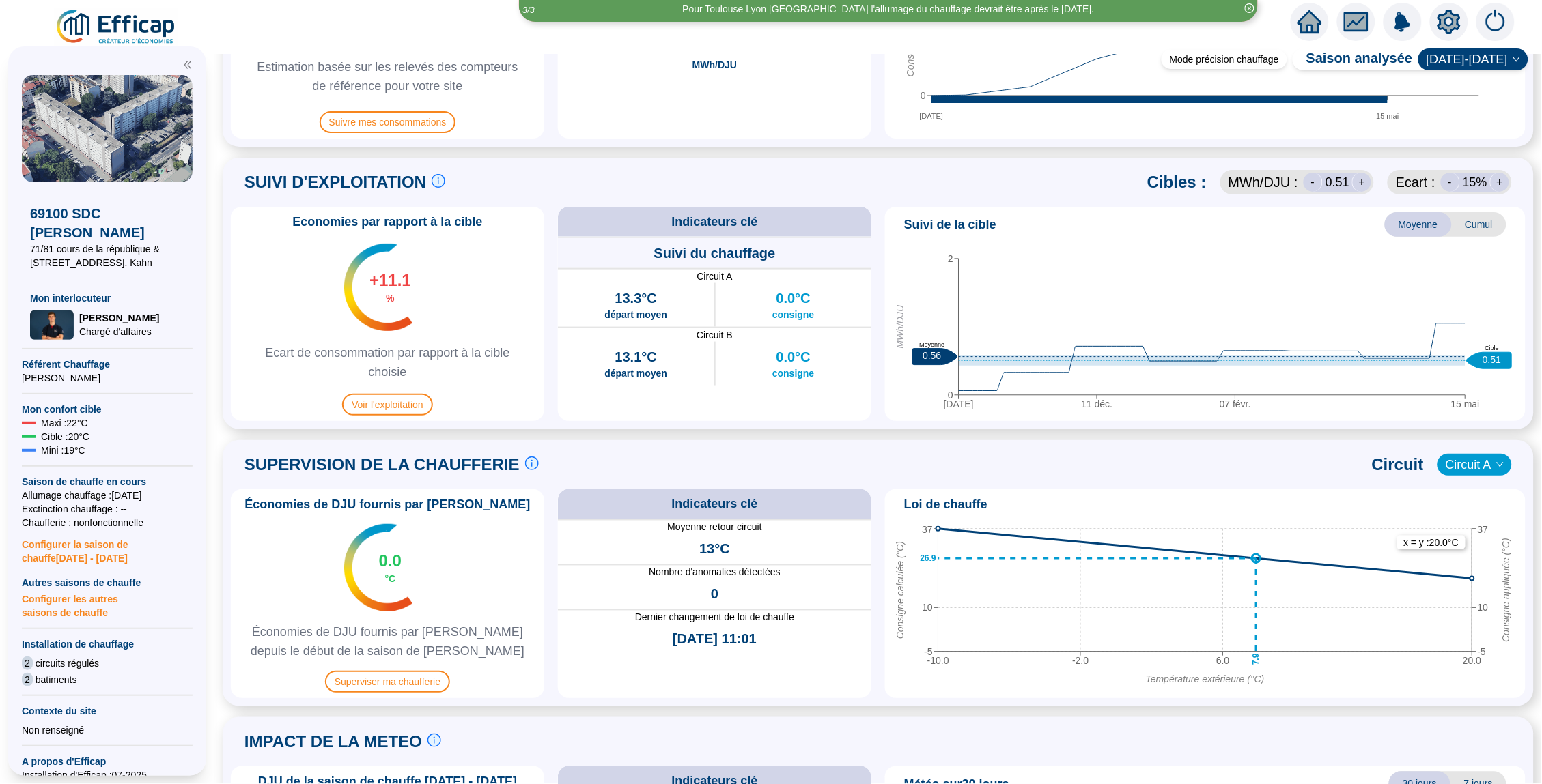
scroll to position [575, 0]
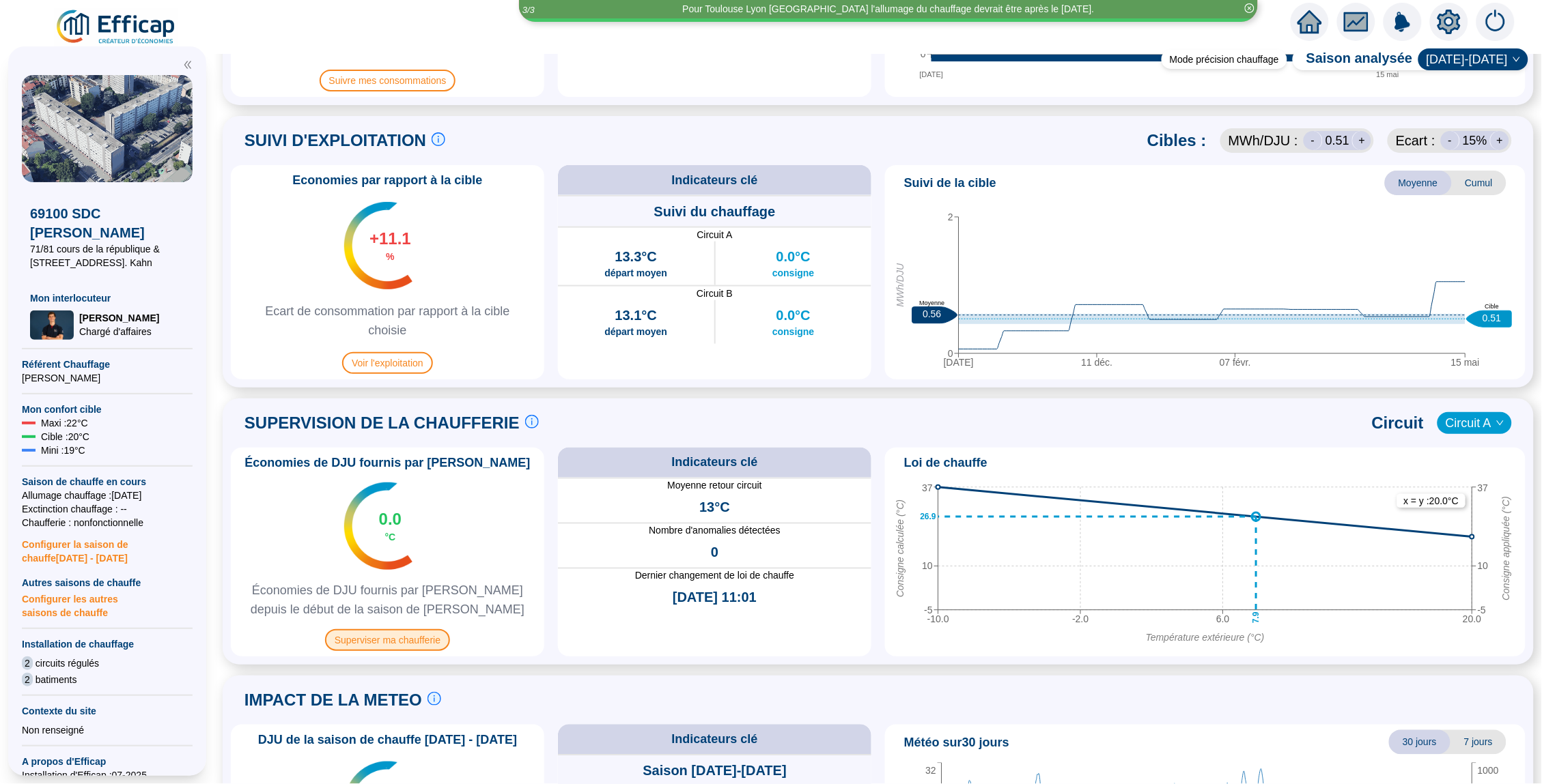
click at [409, 638] on span "Superviser ma chaufferie" at bounding box center [387, 640] width 125 height 22
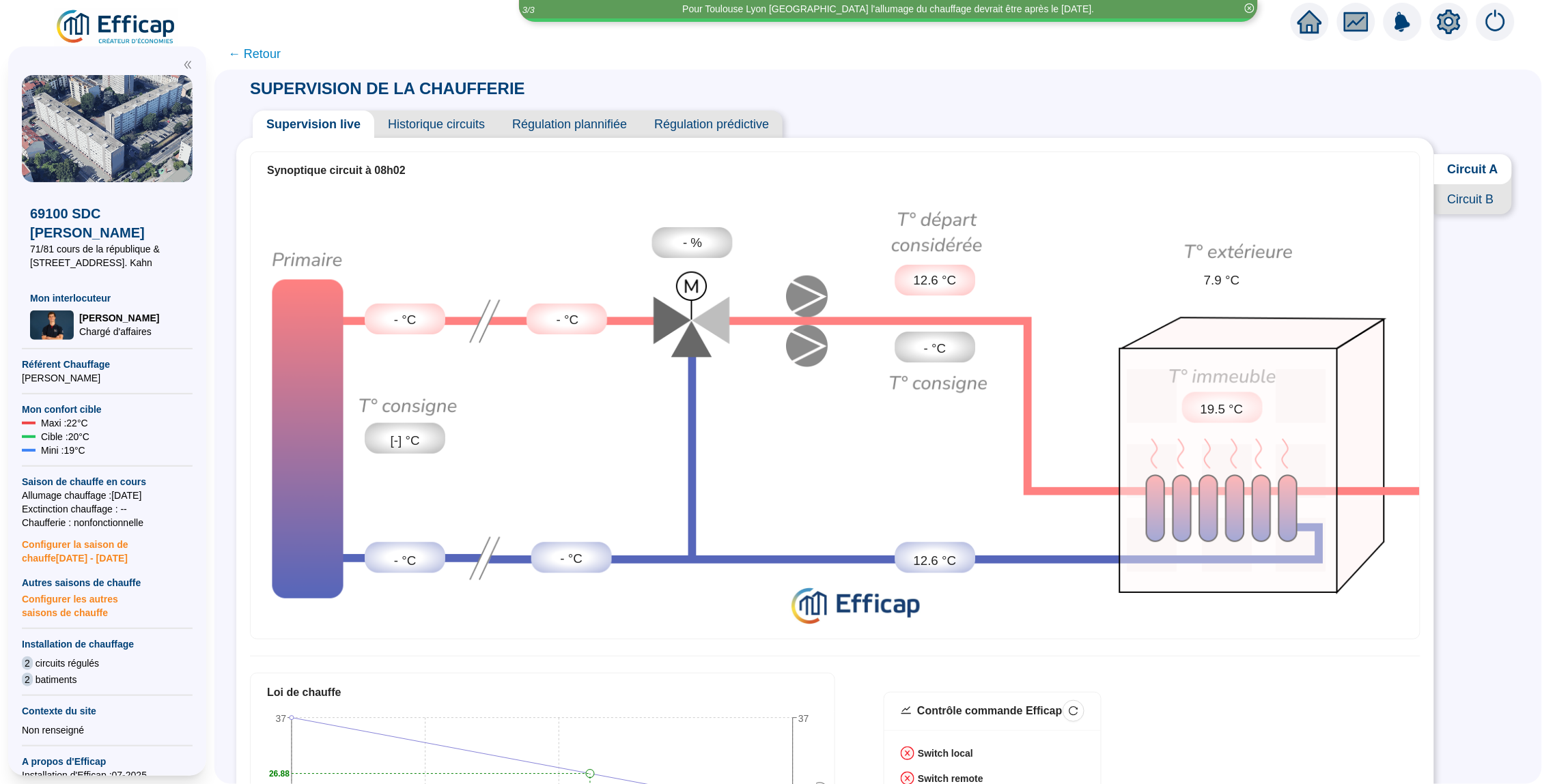
click at [416, 128] on span "Historique circuits" at bounding box center [436, 124] width 124 height 27
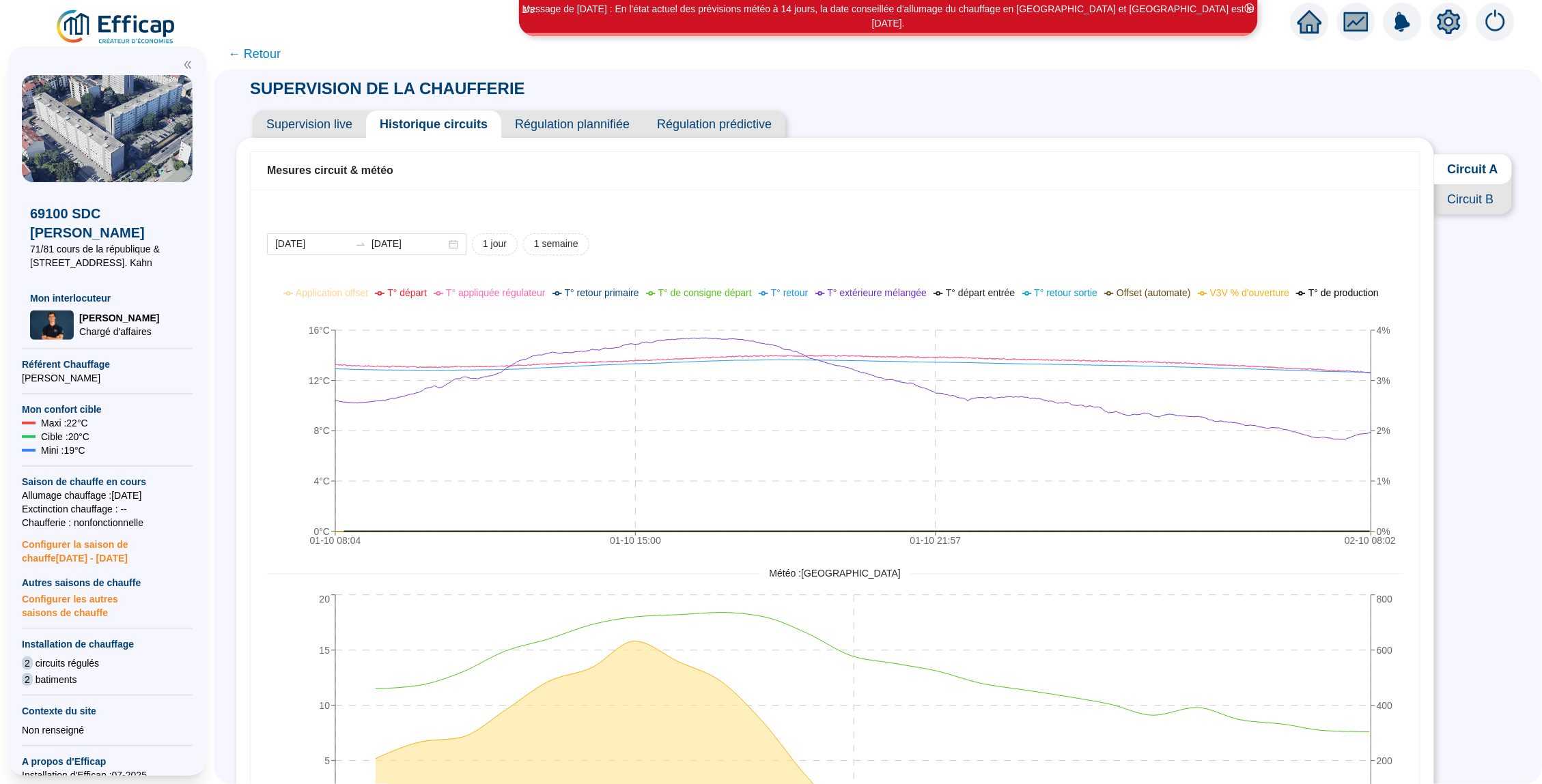
click at [639, 292] on span "T° retour primaire" at bounding box center [601, 292] width 74 height 11
click at [635, 294] on span "T° retour primaire" at bounding box center [601, 292] width 74 height 11
click at [1309, 298] on span "T° de production" at bounding box center [1344, 292] width 70 height 11
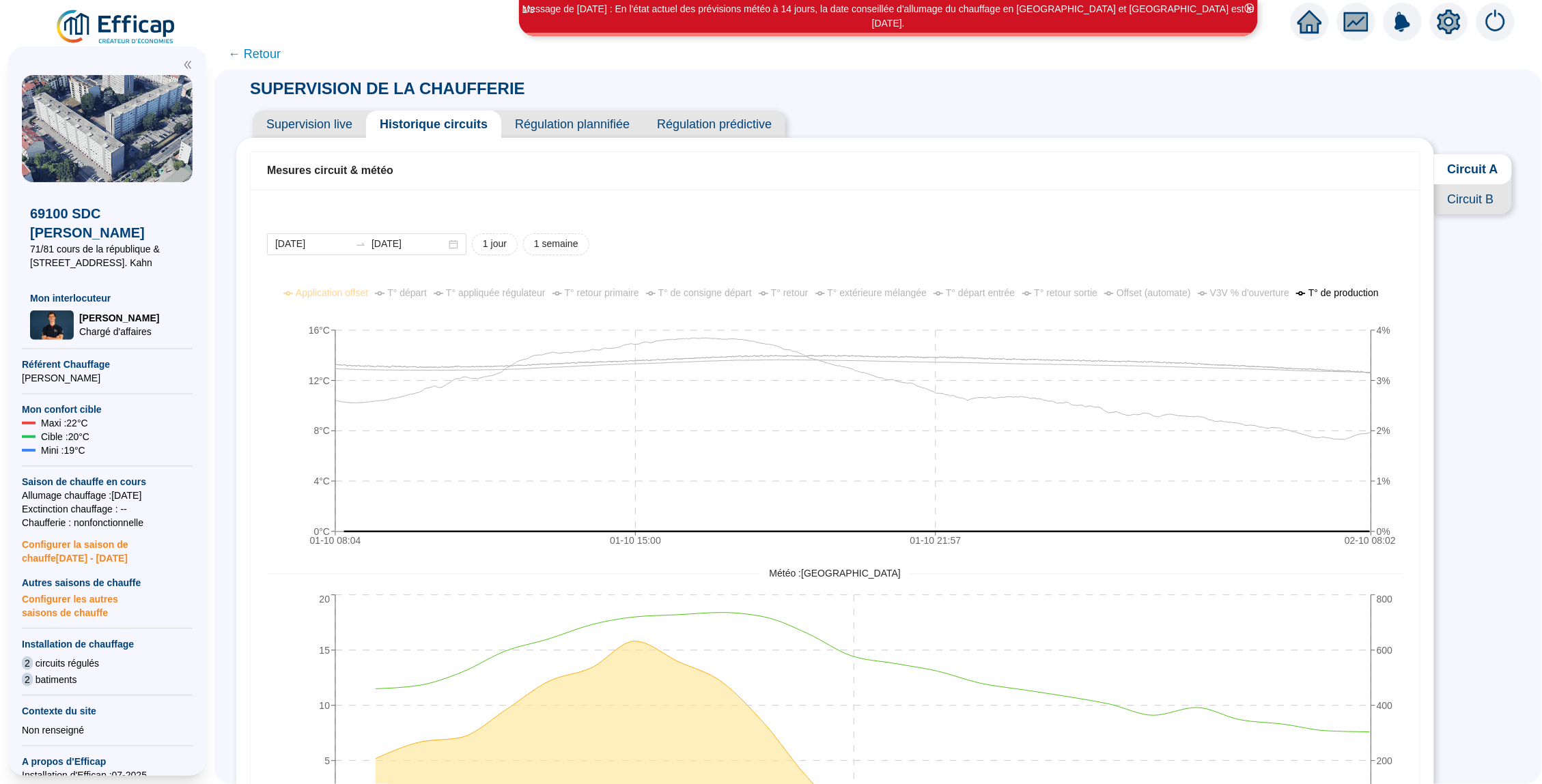
click at [1309, 298] on span "T° de production" at bounding box center [1344, 292] width 70 height 11
click at [626, 292] on span "T° retour primaire" at bounding box center [601, 292] width 74 height 11
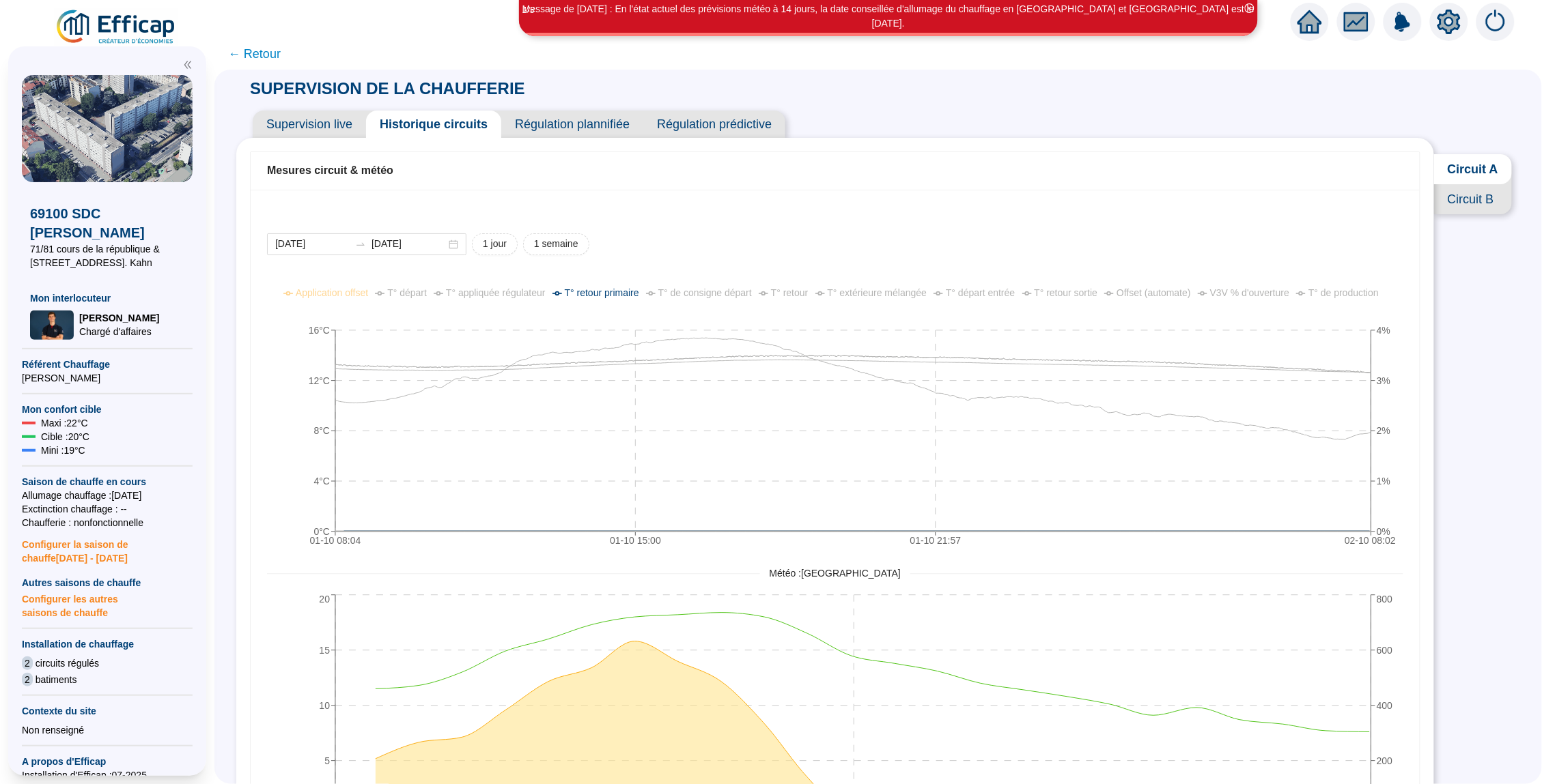
click at [626, 292] on span "T° retour primaire" at bounding box center [601, 292] width 74 height 11
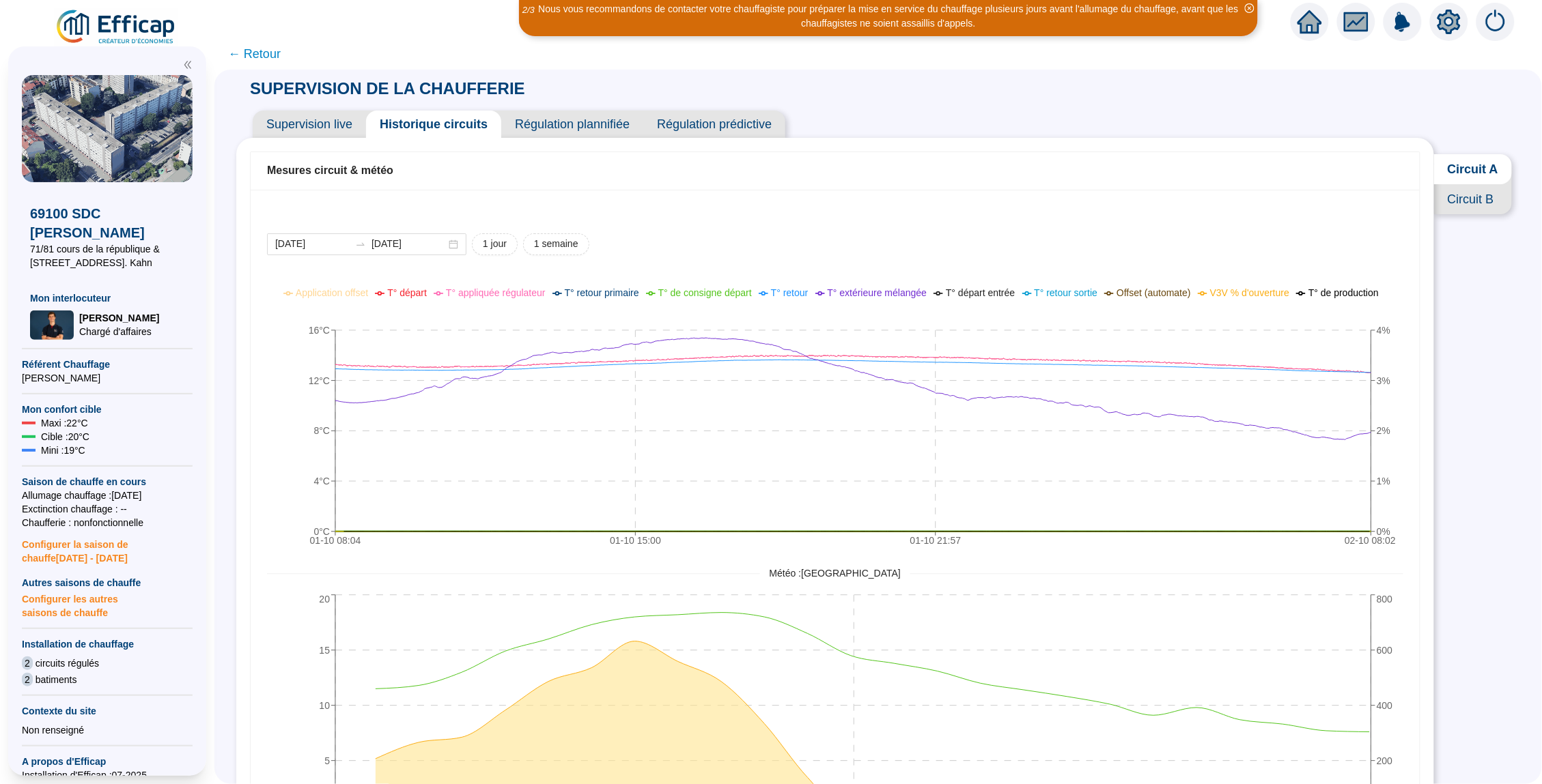
click at [620, 315] on div "Application offset T° départ T° appliquée régulateur T° retour primaire T° de c…" at bounding box center [834, 308] width 1162 height 44
click at [1463, 10] on div at bounding box center [1449, 22] width 39 height 39
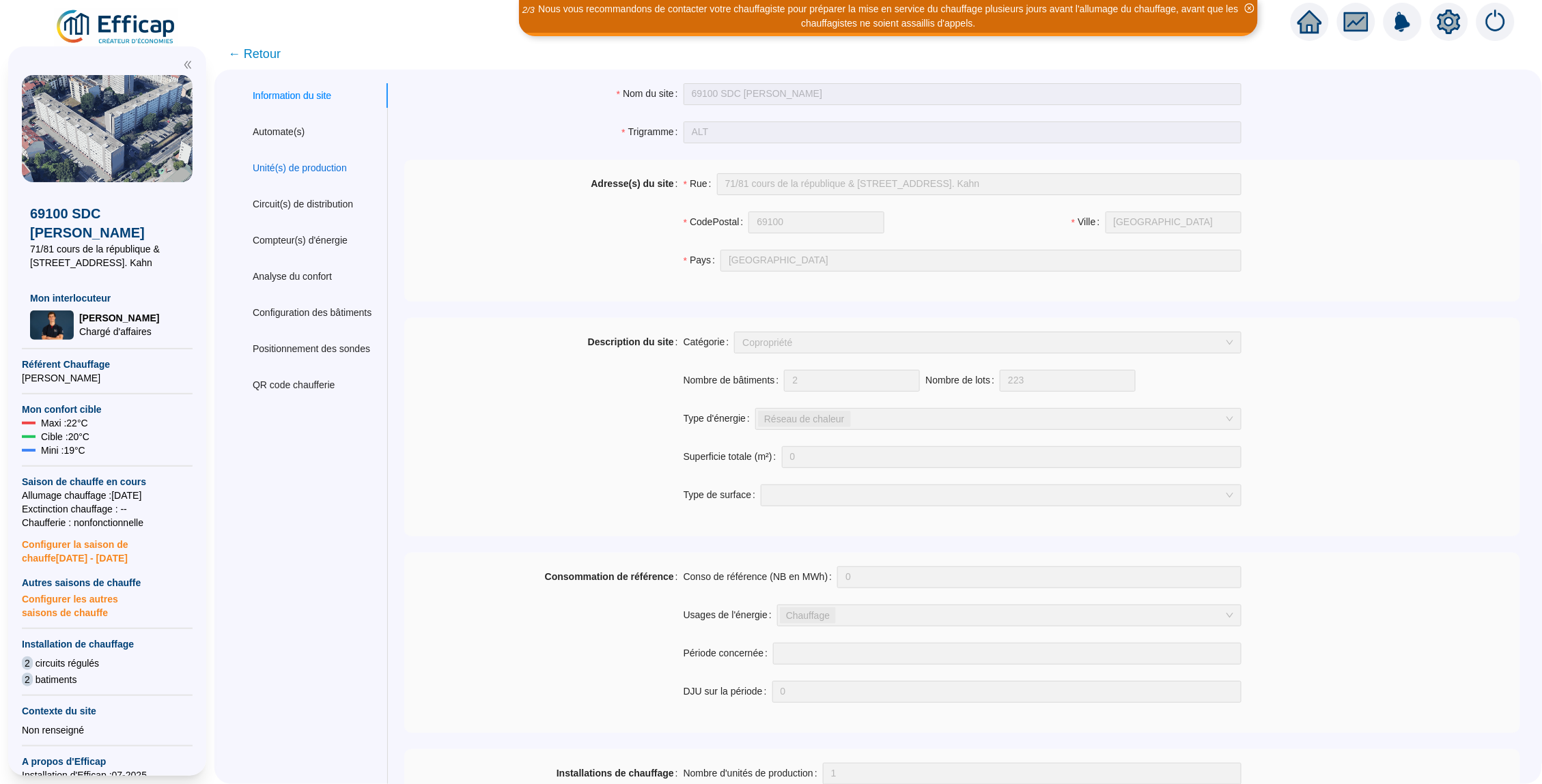
click at [315, 166] on div "Unité(s) de production" at bounding box center [300, 169] width 94 height 14
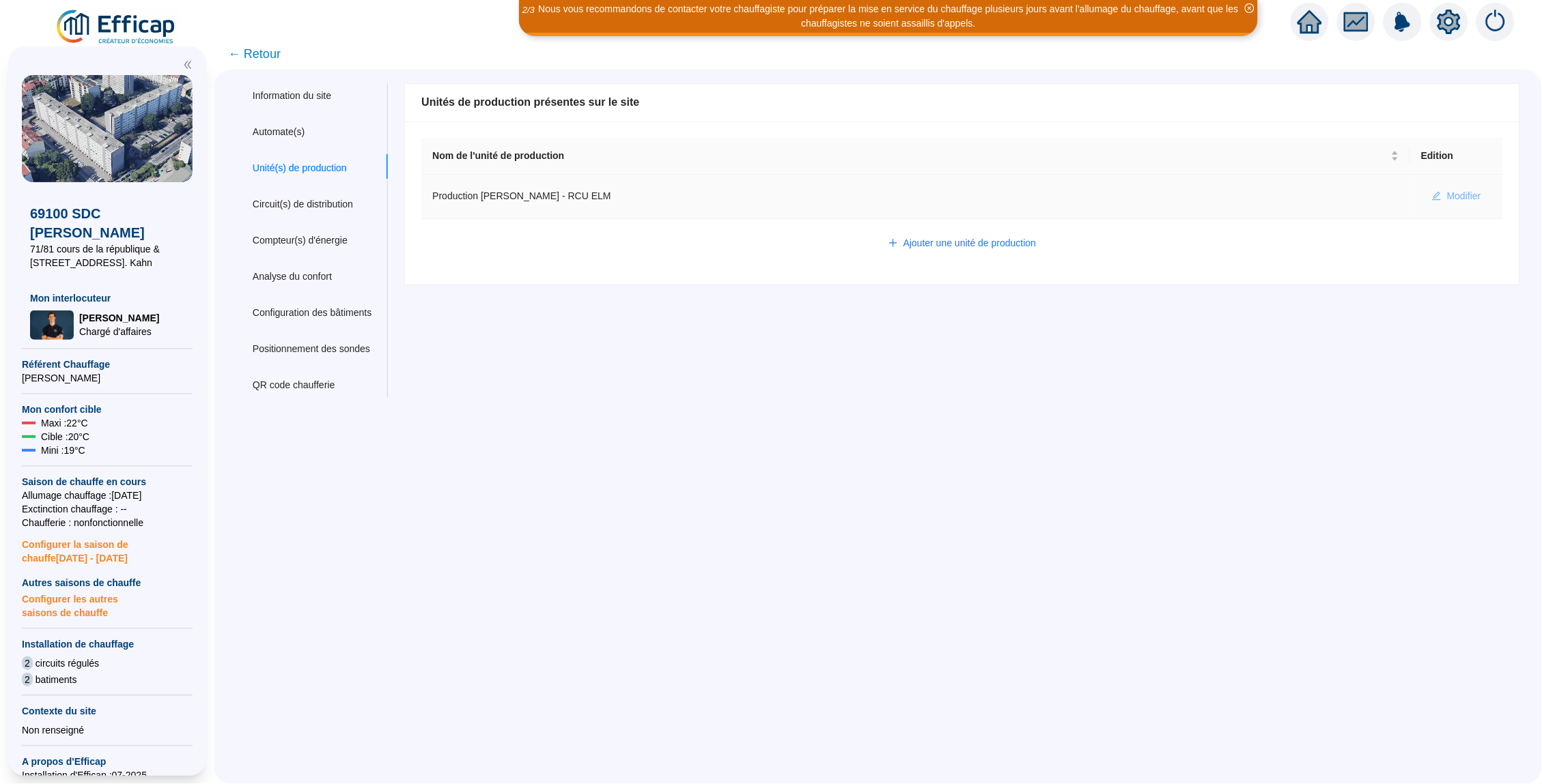
click at [1465, 190] on span "Modifier" at bounding box center [1464, 196] width 34 height 14
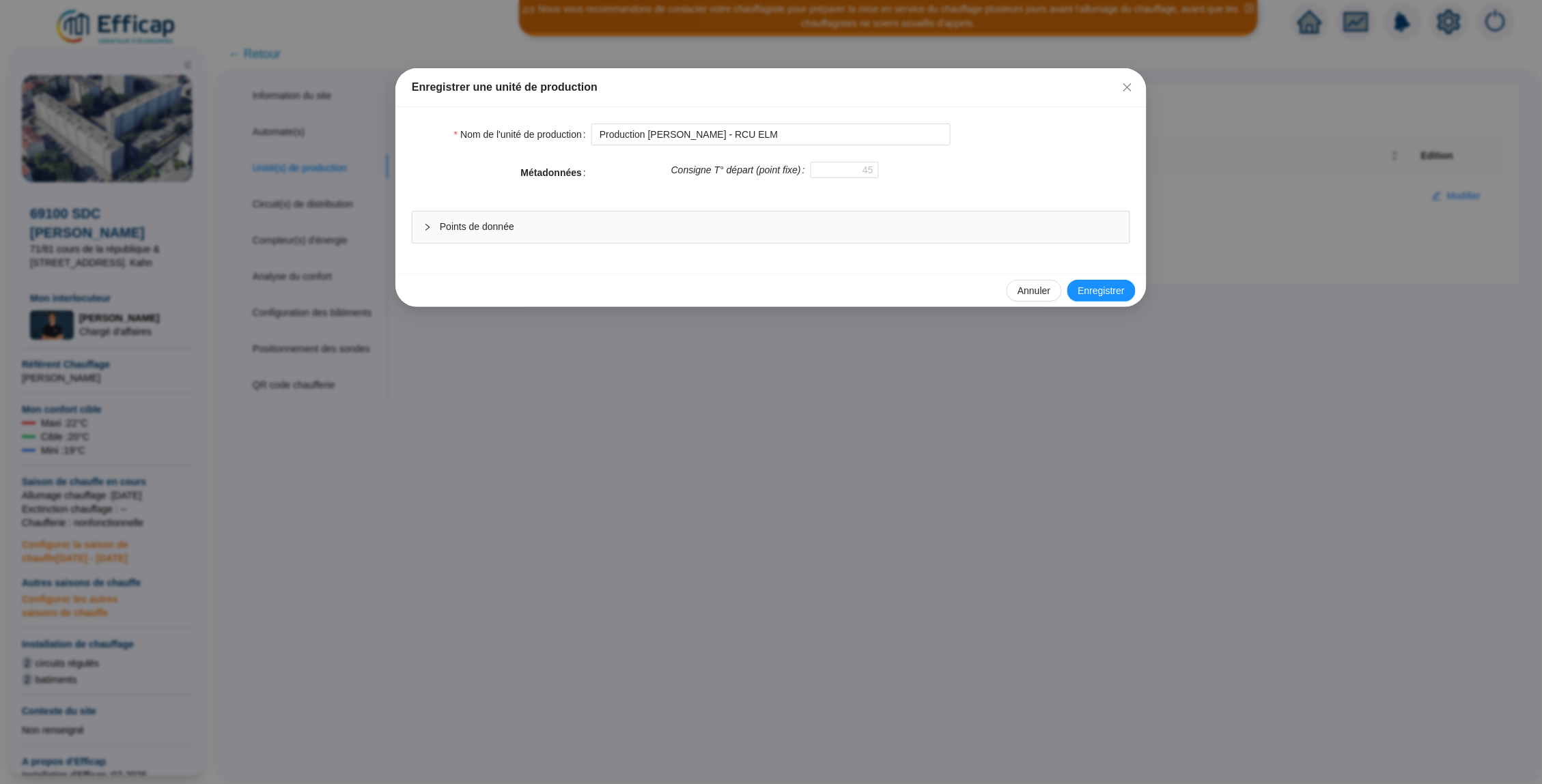
click at [752, 226] on span "Points de donnée" at bounding box center [779, 227] width 679 height 14
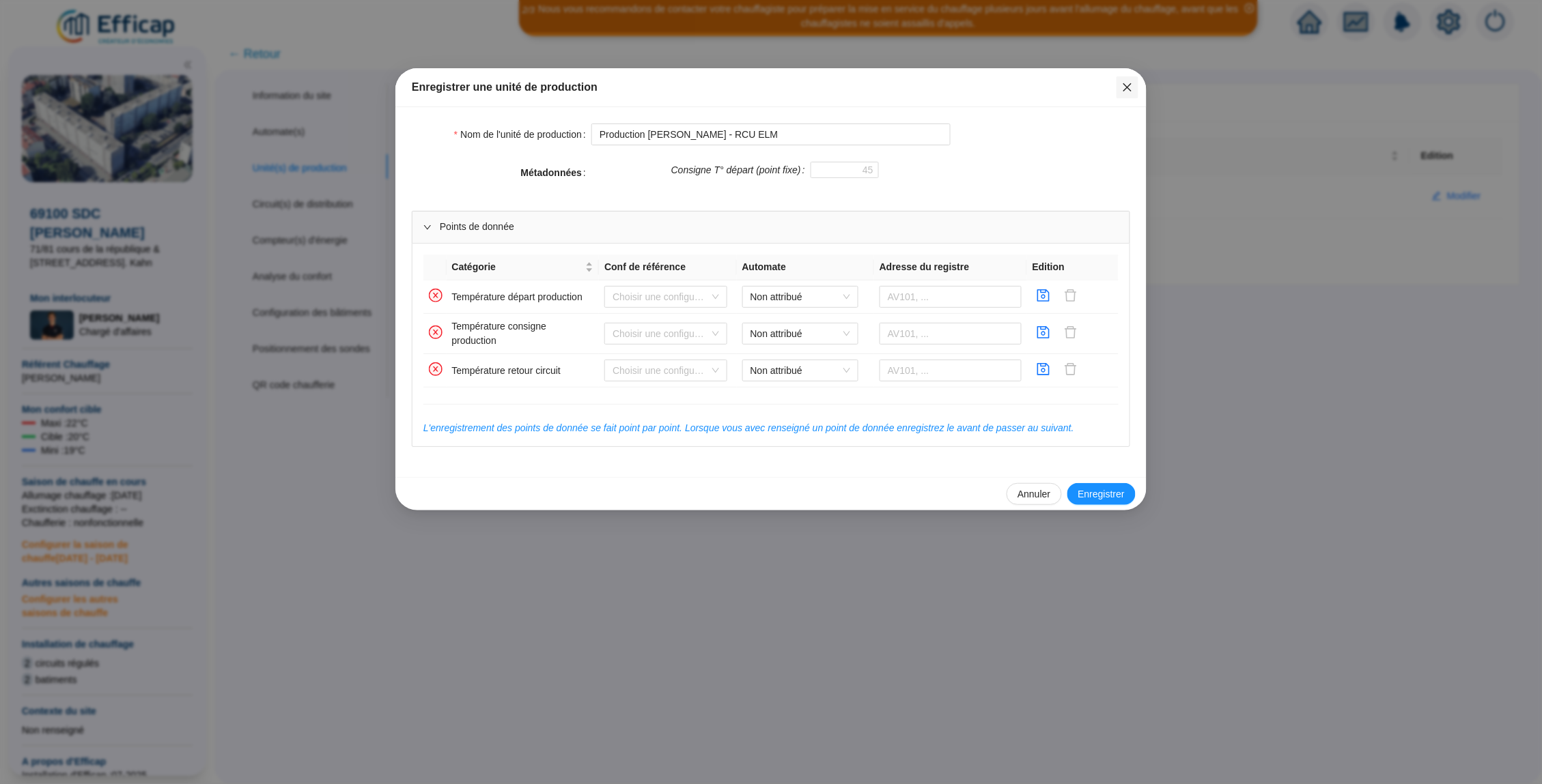
click at [1128, 90] on icon "close" at bounding box center [1127, 87] width 11 height 11
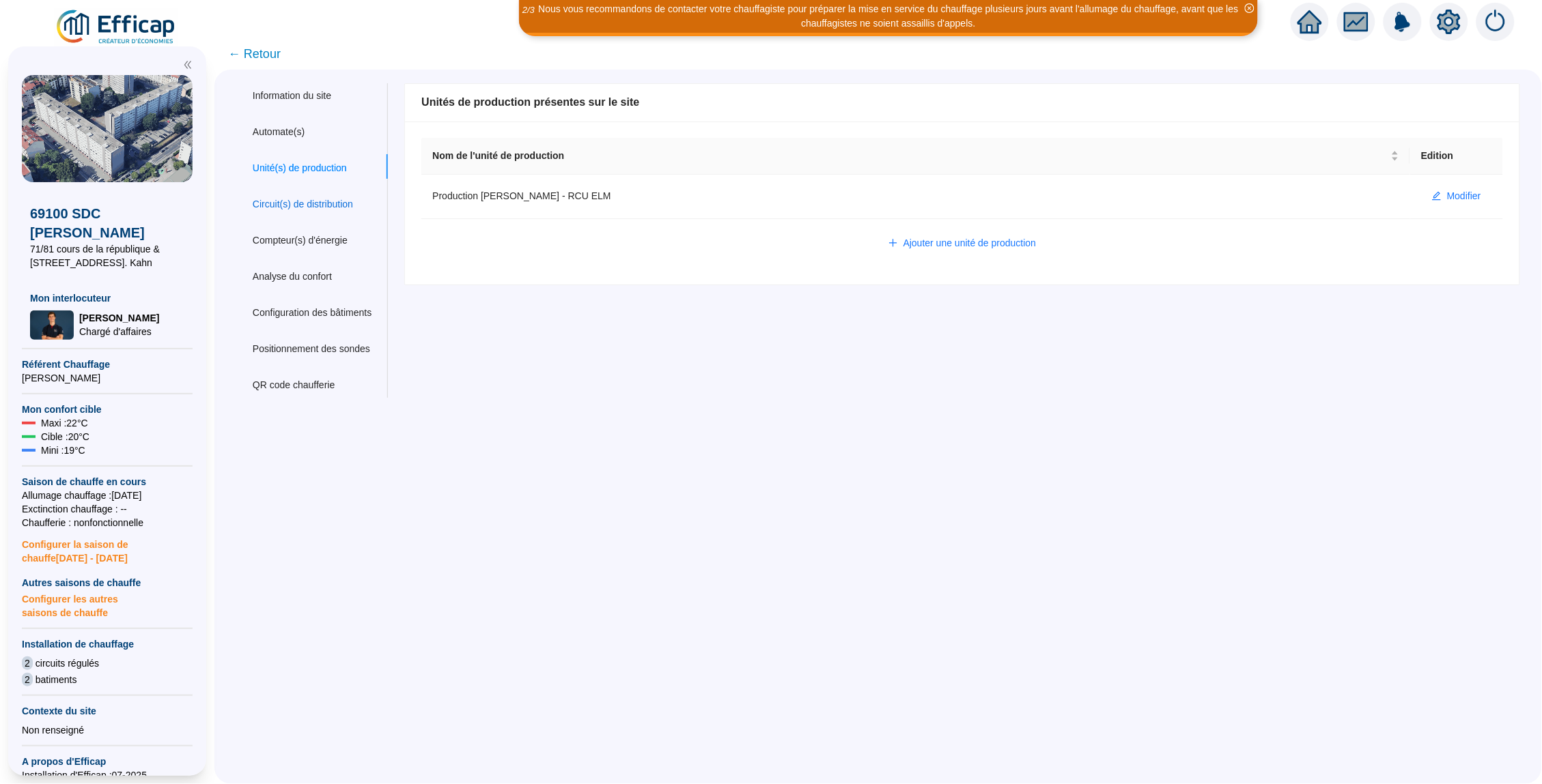
click at [293, 197] on div "Circuit(s) de distribution" at bounding box center [303, 205] width 101 height 14
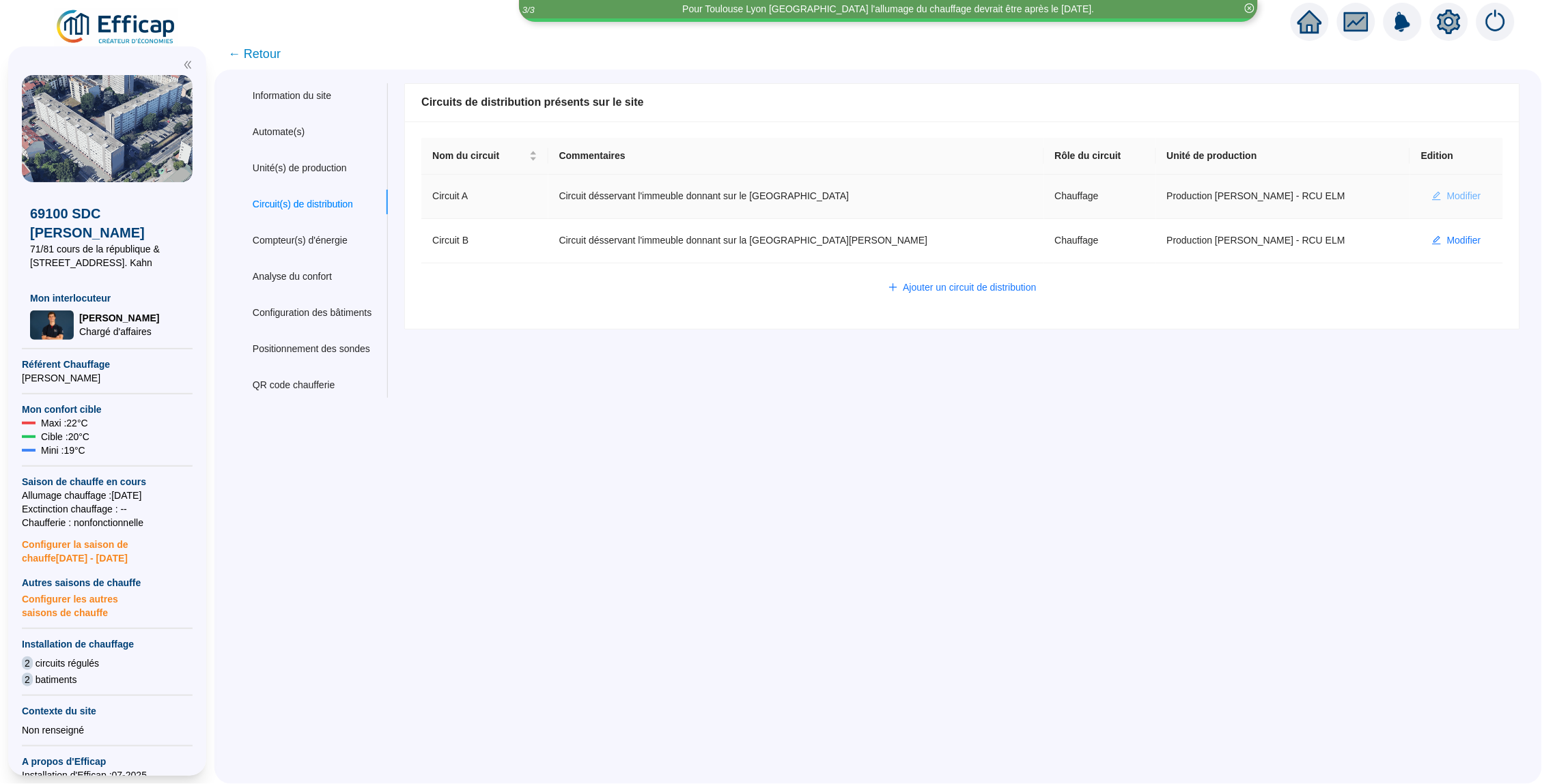
click at [1476, 190] on span "Modifier" at bounding box center [1464, 196] width 34 height 14
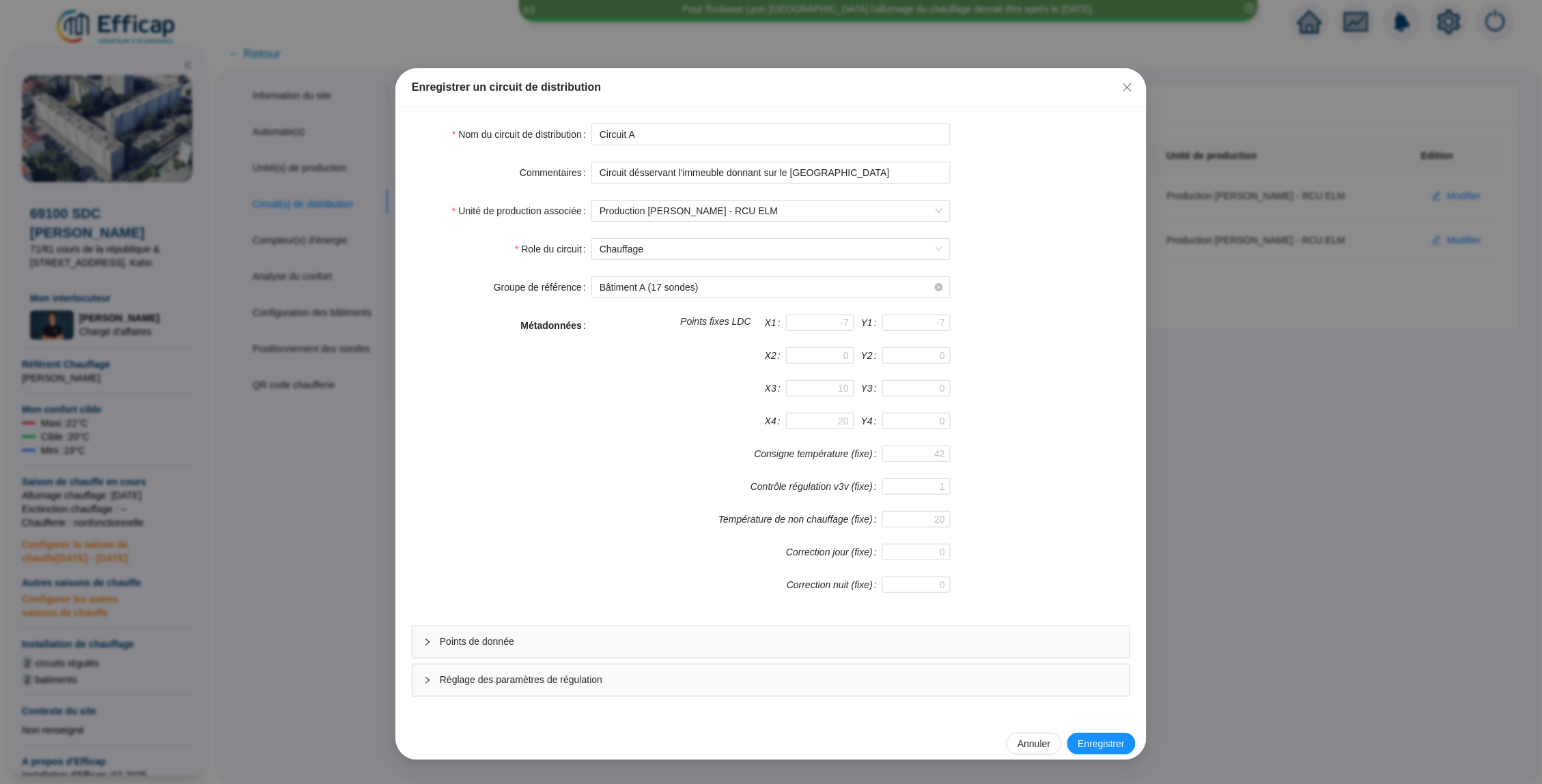
click at [688, 643] on span "Points de donnée" at bounding box center [779, 642] width 679 height 14
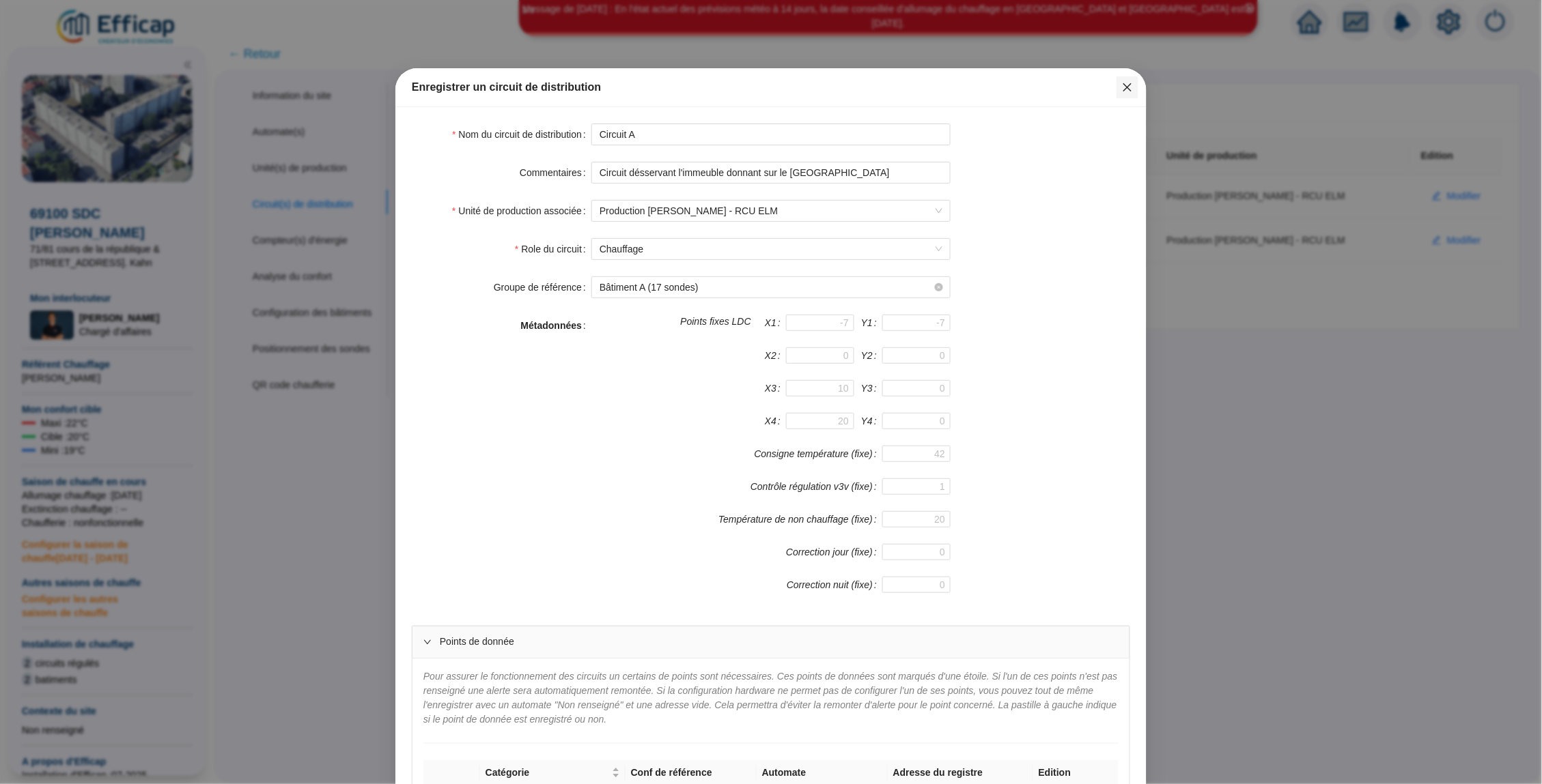
click at [1125, 87] on icon "close" at bounding box center [1127, 87] width 11 height 11
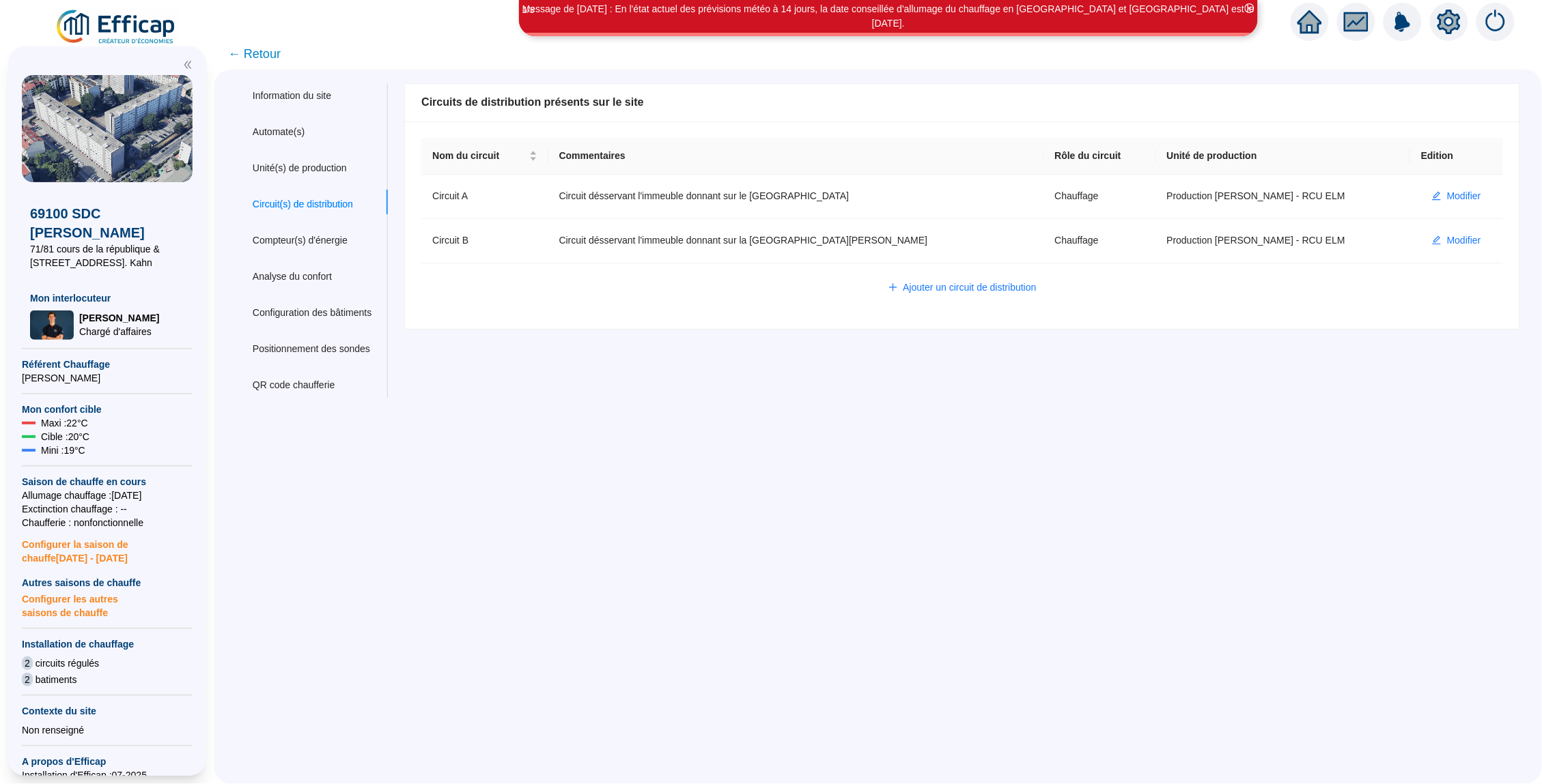
click at [266, 56] on span "← Retour" at bounding box center [254, 53] width 53 height 19
